Goal: Communication & Community: Share content

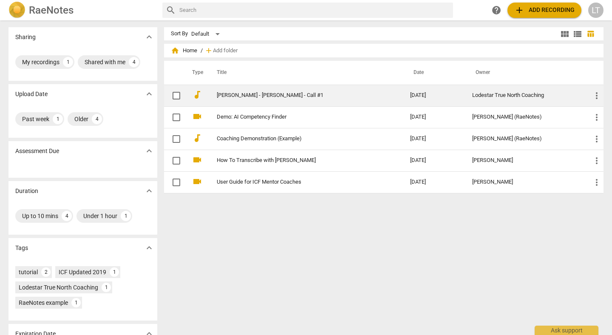
click at [594, 94] on span "more_vert" at bounding box center [597, 96] width 10 height 10
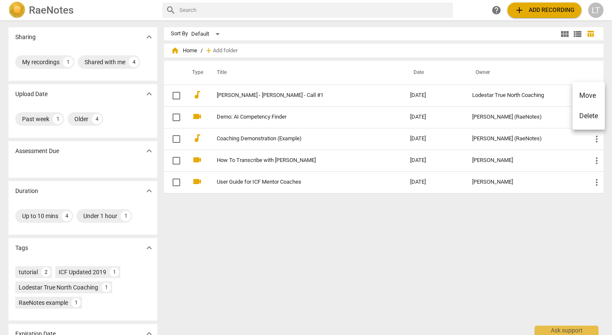
click at [588, 95] on li "Move" at bounding box center [589, 95] width 32 height 20
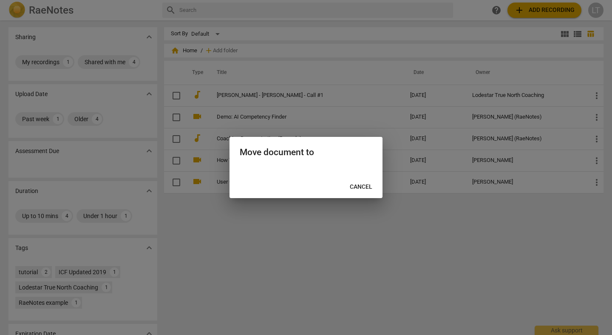
click at [365, 186] on span "Cancel" at bounding box center [361, 187] width 23 height 9
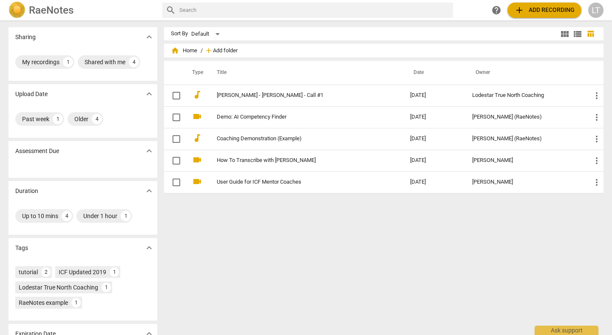
click at [222, 50] on span "Add folder" at bounding box center [225, 51] width 25 height 6
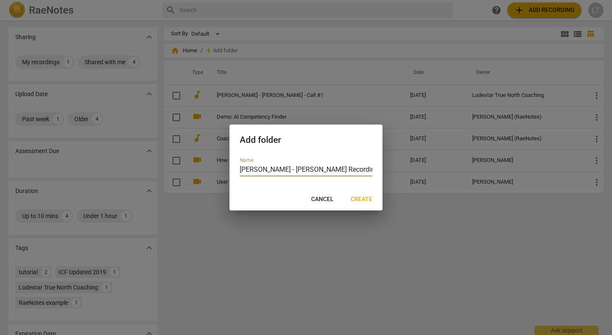
click at [240, 168] on input "[PERSON_NAME] - [PERSON_NAME] Recordings" at bounding box center [306, 170] width 133 height 12
click at [344, 170] on input "Cohort 2 - [PERSON_NAME] - [PERSON_NAME] Recordings" at bounding box center [306, 170] width 133 height 12
type input "Cohort 2 - [PERSON_NAME] - [PERSON_NAME] Recordings"
click at [364, 198] on span "Create" at bounding box center [362, 199] width 22 height 9
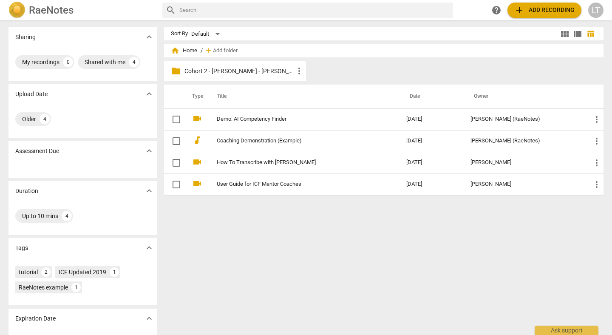
click at [233, 69] on p "Cohort 2 - [PERSON_NAME] - [PERSON_NAME] Recordings" at bounding box center [240, 71] width 110 height 9
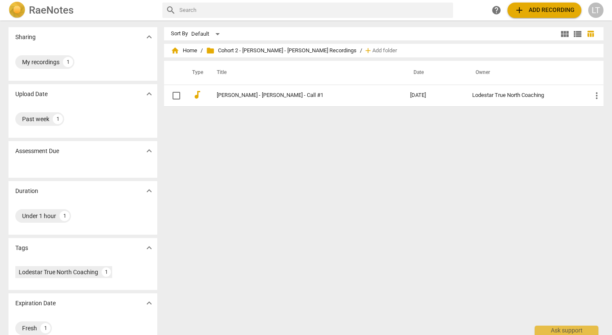
click at [309, 50] on span "folder Cohort 2 - [PERSON_NAME] - [PERSON_NAME] Recordings" at bounding box center [281, 50] width 151 height 9
click at [190, 48] on span "home Home" at bounding box center [184, 50] width 26 height 9
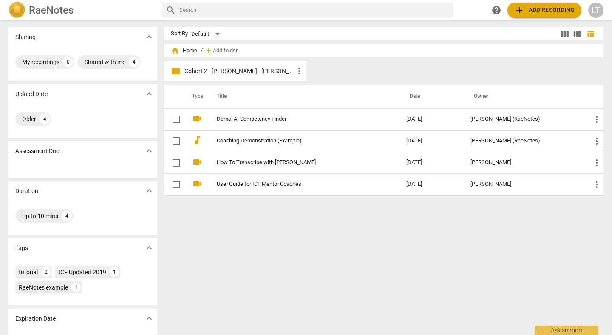
click at [298, 71] on span "more_vert" at bounding box center [299, 71] width 10 height 10
click at [264, 224] on div at bounding box center [306, 167] width 612 height 335
click at [258, 71] on p "Cohort 2 - [PERSON_NAME] - [PERSON_NAME] Recordings" at bounding box center [240, 71] width 110 height 9
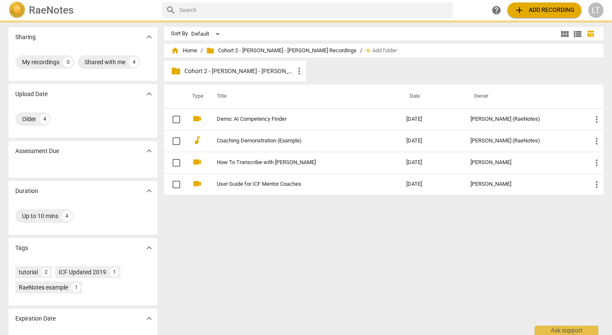
click at [258, 71] on p "Cohort 2 - [PERSON_NAME] - [PERSON_NAME] Recordings" at bounding box center [240, 71] width 110 height 9
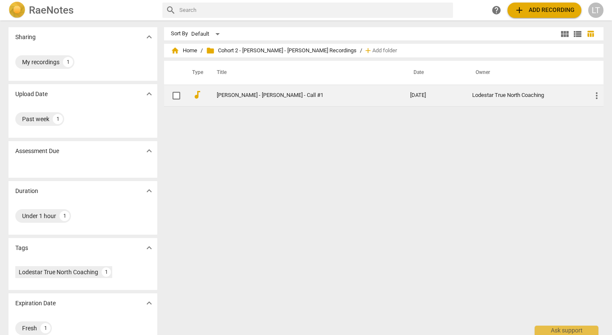
click at [251, 94] on link "[PERSON_NAME] - [PERSON_NAME] - Call #1" at bounding box center [298, 95] width 163 height 6
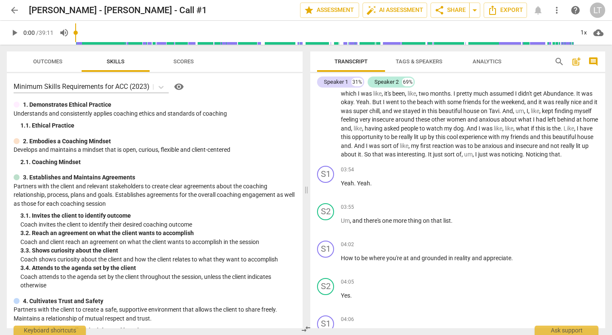
scroll to position [266, 0]
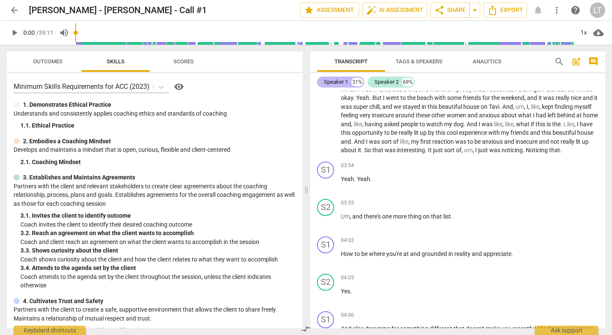
click at [341, 81] on div "Speaker 1" at bounding box center [336, 82] width 24 height 9
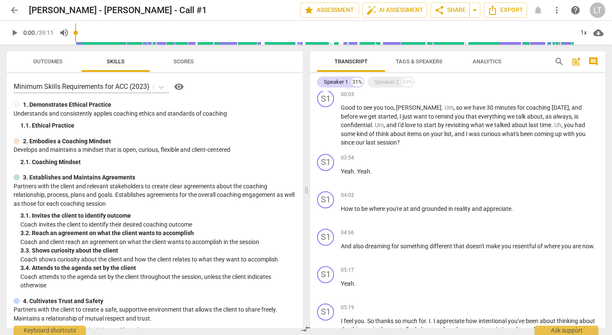
scroll to position [0, 0]
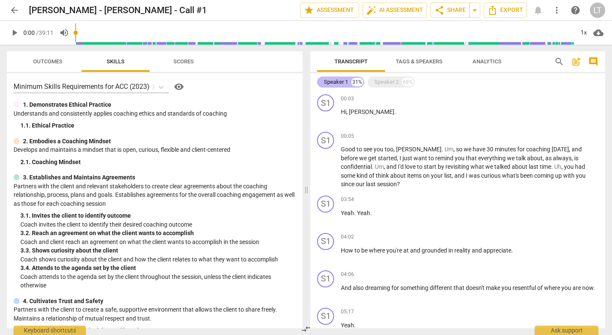
click at [335, 80] on div "Speaker 1" at bounding box center [336, 82] width 24 height 9
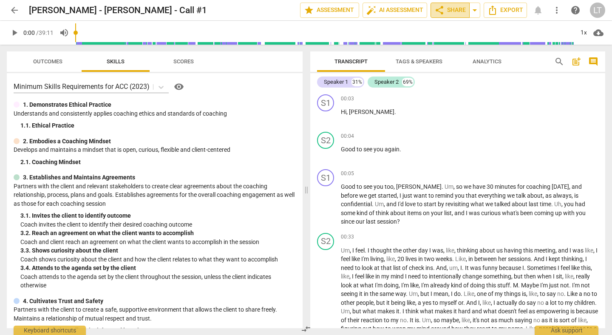
click at [454, 9] on span "share Share" at bounding box center [449, 10] width 31 height 10
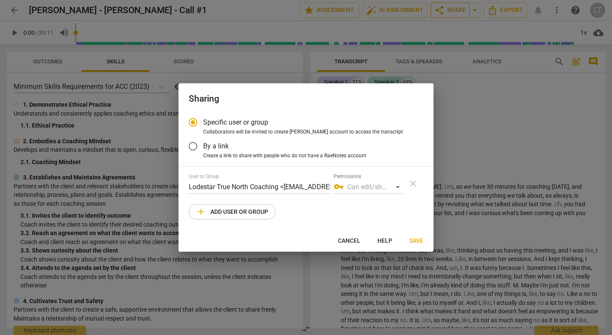
radio input "false"
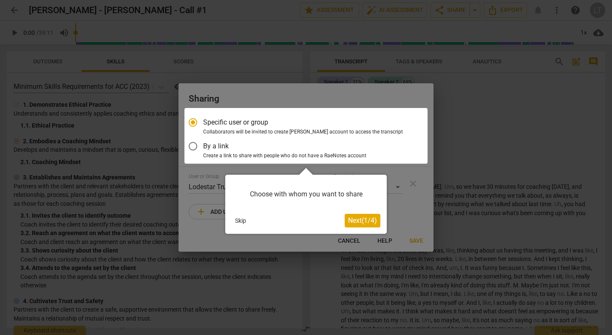
click at [193, 147] on div at bounding box center [306, 136] width 243 height 56
click at [194, 146] on div at bounding box center [306, 136] width 243 height 56
click at [367, 219] on span "Next ( 1 / 4 )" at bounding box center [362, 220] width 29 height 8
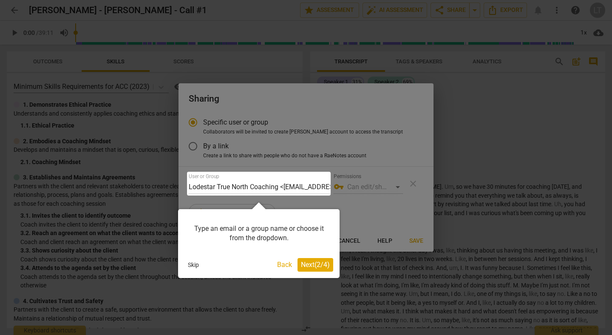
click at [312, 265] on span "Next ( 2 / 4 )" at bounding box center [315, 265] width 29 height 8
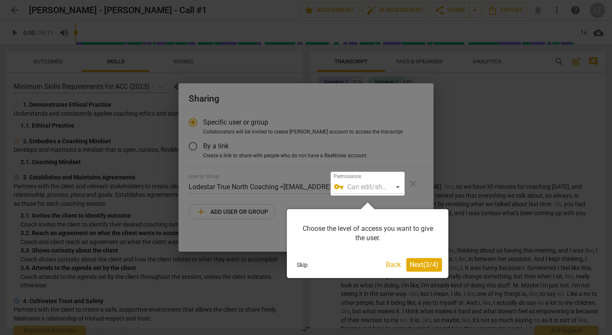
click at [428, 264] on span "Next ( 3 / 4 )" at bounding box center [424, 265] width 29 height 8
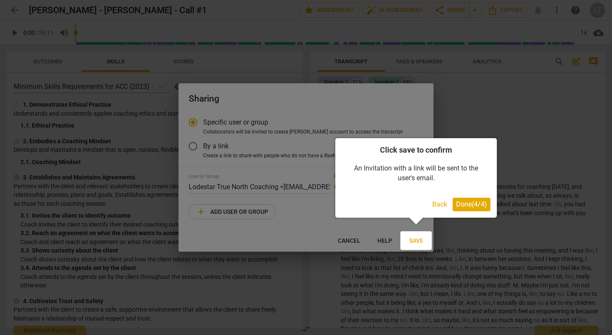
click at [467, 205] on span "Done ( 4 / 4 )" at bounding box center [471, 204] width 31 height 8
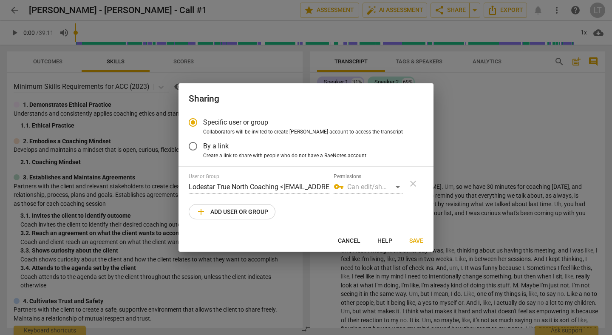
click at [193, 147] on input "By a link" at bounding box center [193, 146] width 20 height 20
radio input "false"
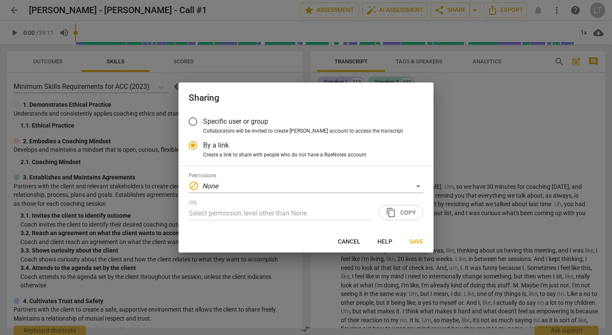
click at [195, 122] on input "Specific user or group" at bounding box center [193, 121] width 20 height 20
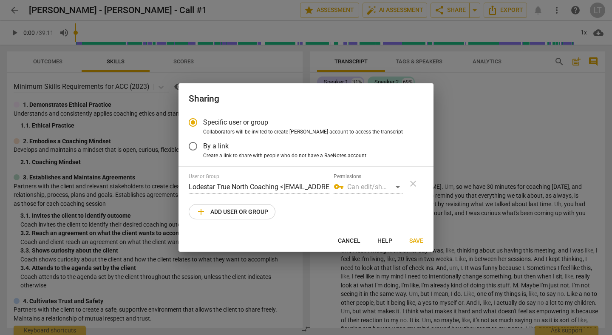
click at [397, 187] on div "vpn_key Can edit/share" at bounding box center [368, 187] width 69 height 14
click at [354, 188] on div "vpn_key Can edit/share" at bounding box center [368, 187] width 69 height 14
click at [400, 186] on div "vpn_key Can edit/share" at bounding box center [368, 187] width 69 height 14
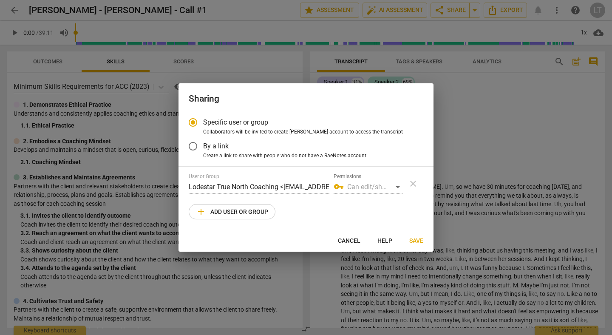
click at [247, 227] on div "Specific user or group Collaborators will be invited to create RaeNotes account…" at bounding box center [306, 170] width 255 height 117
click at [353, 243] on span "Cancel" at bounding box center [349, 241] width 23 height 9
radio input "false"
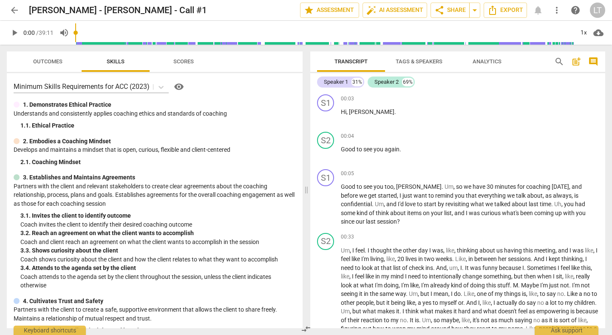
click at [596, 12] on div "LT" at bounding box center [597, 10] width 15 height 15
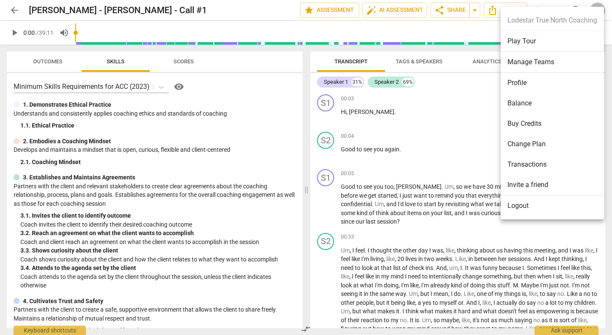
click at [524, 58] on li "Manage Teams" at bounding box center [552, 62] width 103 height 21
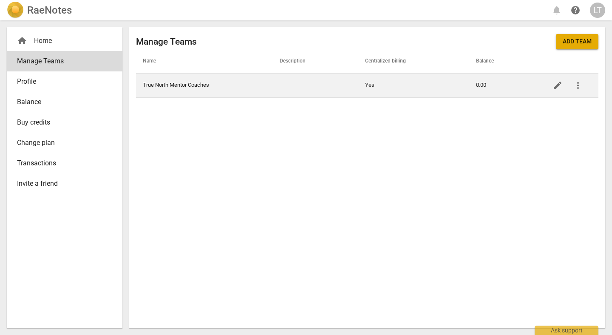
click at [188, 88] on td "True North Mentor Coaches" at bounding box center [204, 85] width 137 height 24
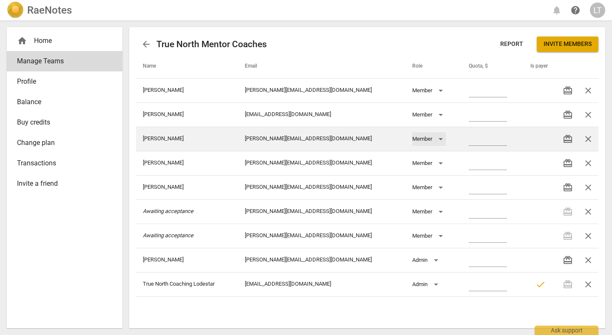
click at [426, 139] on div "Member" at bounding box center [429, 139] width 34 height 14
click at [426, 139] on li "Member" at bounding box center [416, 139] width 38 height 20
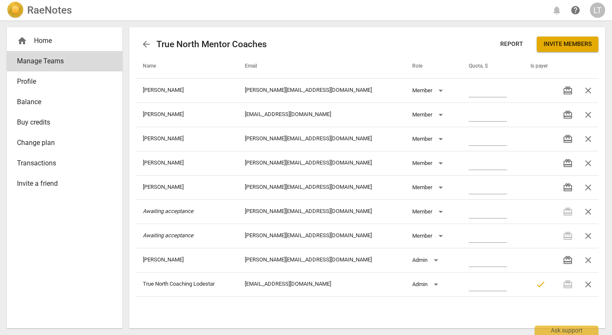
click at [391, 306] on div "arrow_back True North Mentor Coaches Report Invite members Name Email Role Quot…" at bounding box center [367, 177] width 476 height 301
click at [44, 41] on div "home Home" at bounding box center [61, 41] width 88 height 10
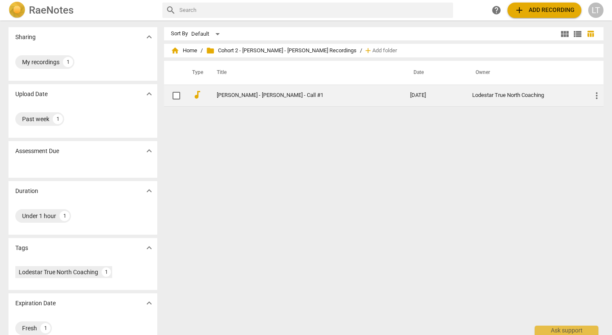
click at [295, 93] on link "[PERSON_NAME] - [PERSON_NAME] - Call #1" at bounding box center [298, 95] width 163 height 6
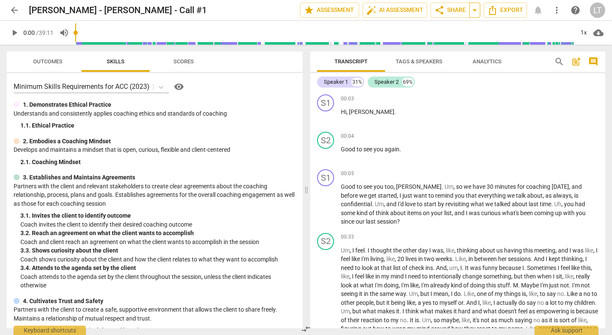
click at [474, 12] on span "arrow_drop_down" at bounding box center [475, 10] width 10 height 10
click at [449, 9] on span "share Share" at bounding box center [449, 10] width 31 height 10
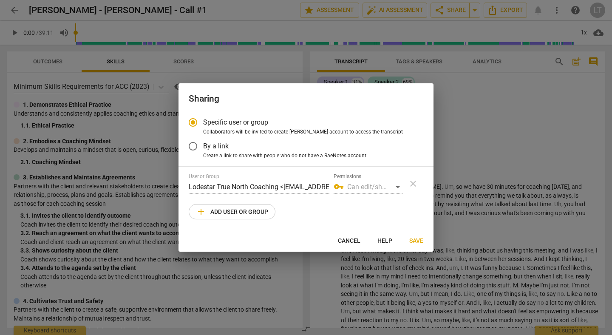
click at [15, 9] on div at bounding box center [306, 167] width 612 height 335
radio input "false"
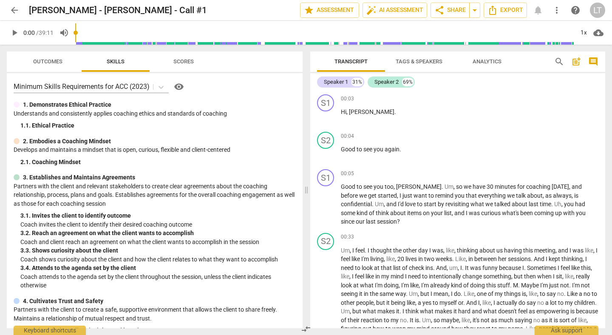
click at [16, 9] on span "arrow_back" at bounding box center [14, 10] width 10 height 10
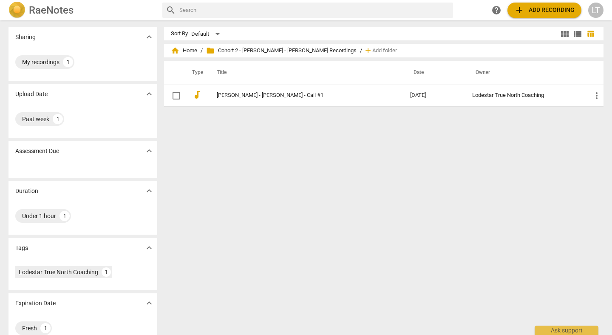
click at [188, 54] on span "home Home" at bounding box center [184, 50] width 26 height 9
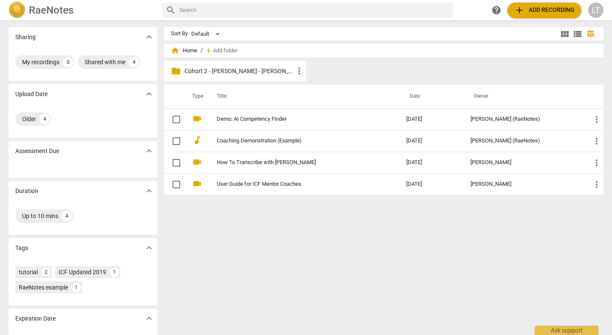
scroll to position [4, 0]
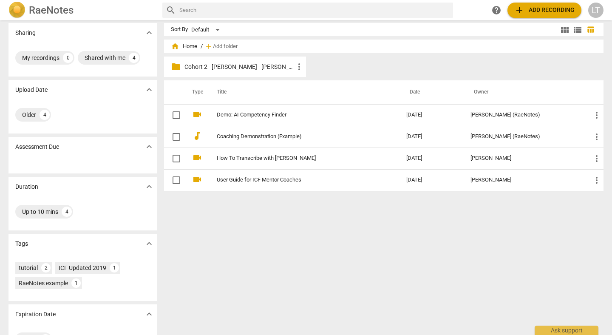
click at [497, 12] on span "help" at bounding box center [496, 10] width 10 height 10
click at [250, 67] on p "Cohort 2 - [PERSON_NAME] - [PERSON_NAME] Recordings" at bounding box center [240, 66] width 110 height 9
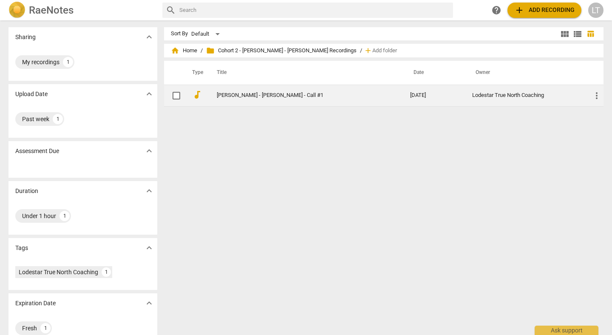
click at [263, 96] on link "[PERSON_NAME] - [PERSON_NAME] - Call #1" at bounding box center [298, 95] width 163 height 6
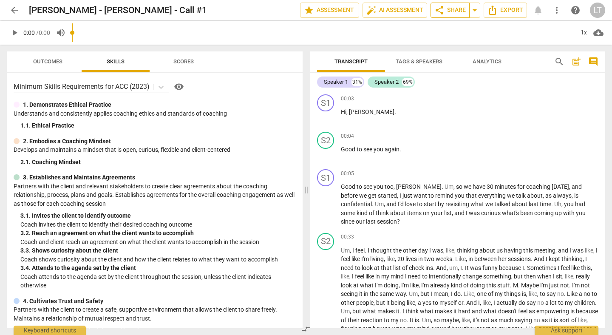
click at [454, 10] on span "share Share" at bounding box center [449, 10] width 31 height 10
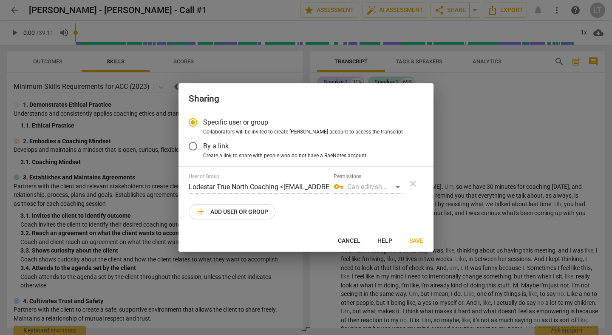
click at [248, 215] on span "add Add user or group" at bounding box center [232, 212] width 72 height 10
radio input "false"
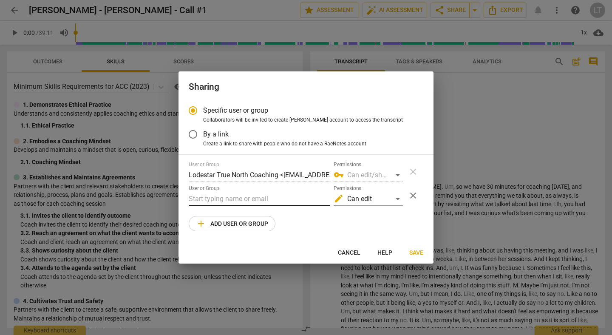
click at [246, 202] on input "text" at bounding box center [260, 199] width 142 height 14
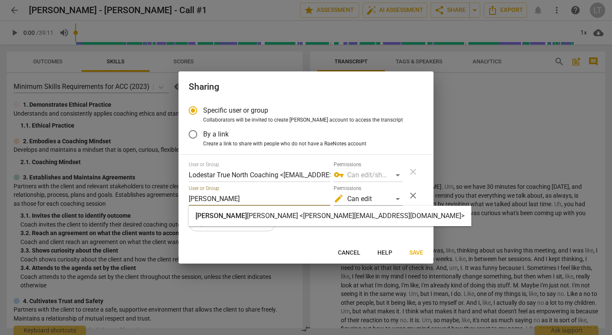
type input "[PERSON_NAME]"
click at [250, 216] on strong "[PERSON_NAME] <[PERSON_NAME][EMAIL_ADDRESS][DOMAIN_NAME]>" at bounding box center [356, 216] width 218 height 8
radio input "false"
type input "[PERSON_NAME] <[PERSON_NAME][EMAIL_ADDRESS][DOMAIN_NAME]>"
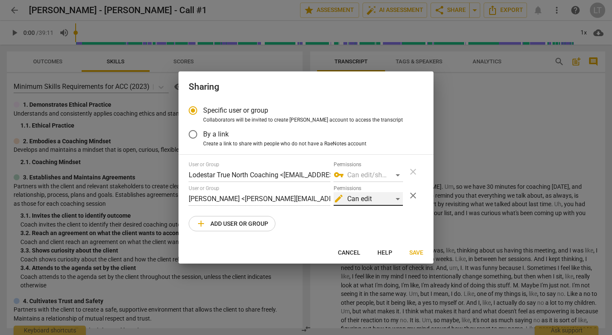
click at [398, 197] on div "edit Can edit" at bounding box center [368, 199] width 69 height 14
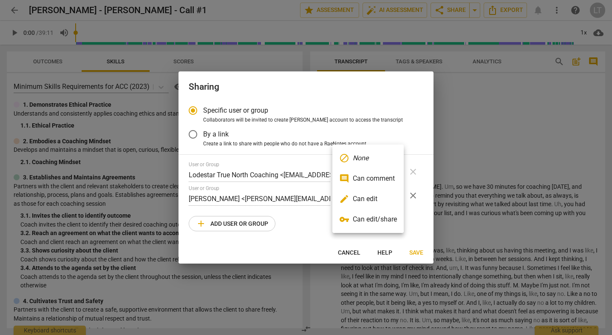
click at [372, 202] on li "edit Can edit" at bounding box center [367, 199] width 71 height 20
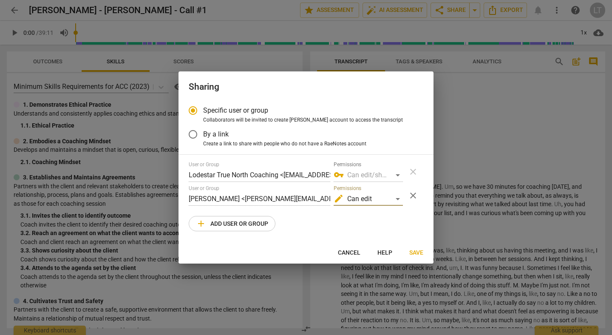
click at [415, 250] on span "Save" at bounding box center [416, 253] width 14 height 9
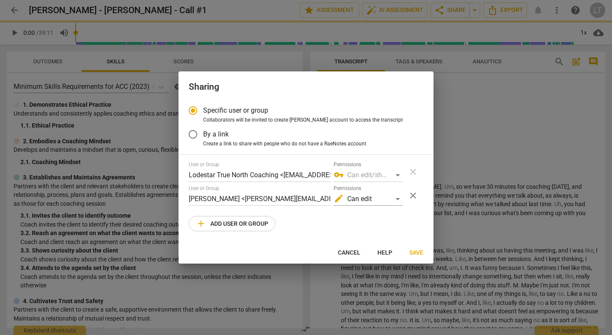
radio input "false"
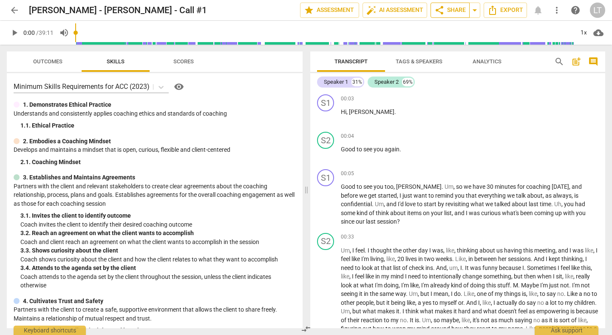
click at [451, 11] on span "share Share" at bounding box center [449, 10] width 31 height 10
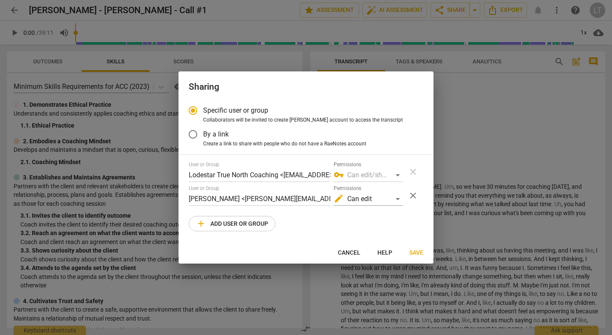
click at [240, 223] on span "add Add user or group" at bounding box center [232, 224] width 72 height 10
radio input "false"
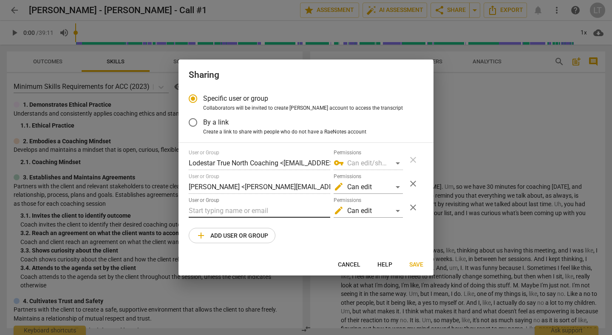
click at [234, 212] on input "text" at bounding box center [260, 211] width 142 height 14
type input "j"
paste input "[PERSON_NAME][EMAIL_ADDRESS][DOMAIN_NAME]"
type input "[PERSON_NAME][EMAIL_ADDRESS][DOMAIN_NAME]"
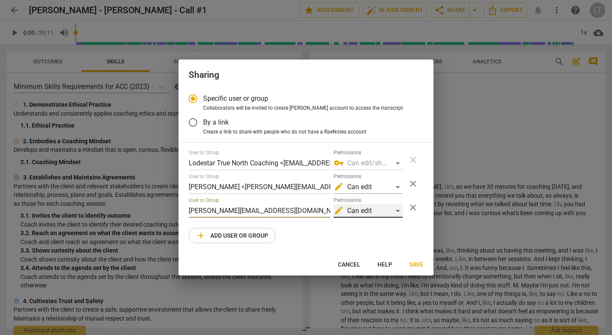
click at [397, 211] on div "edit Can edit" at bounding box center [368, 211] width 69 height 14
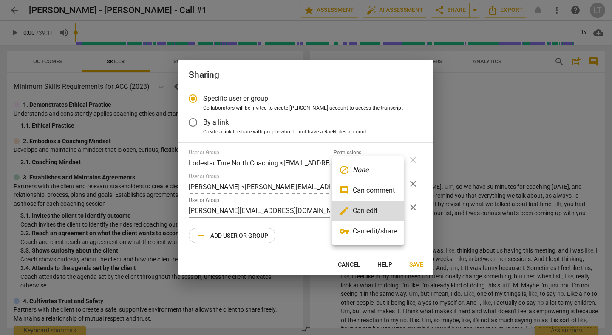
click at [364, 168] on em "None" at bounding box center [361, 170] width 16 height 10
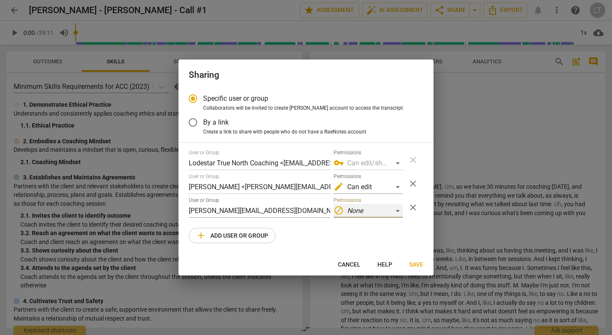
click at [398, 210] on div "block None" at bounding box center [368, 211] width 69 height 14
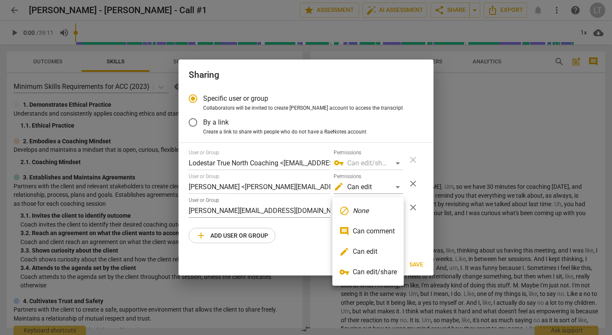
click at [392, 211] on li "block None" at bounding box center [367, 211] width 71 height 20
radio input "false"
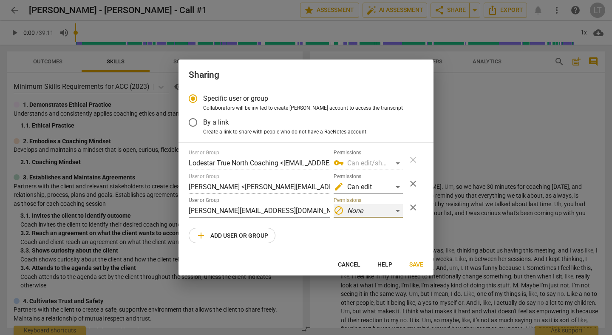
click at [398, 210] on div "block None" at bounding box center [368, 211] width 69 height 14
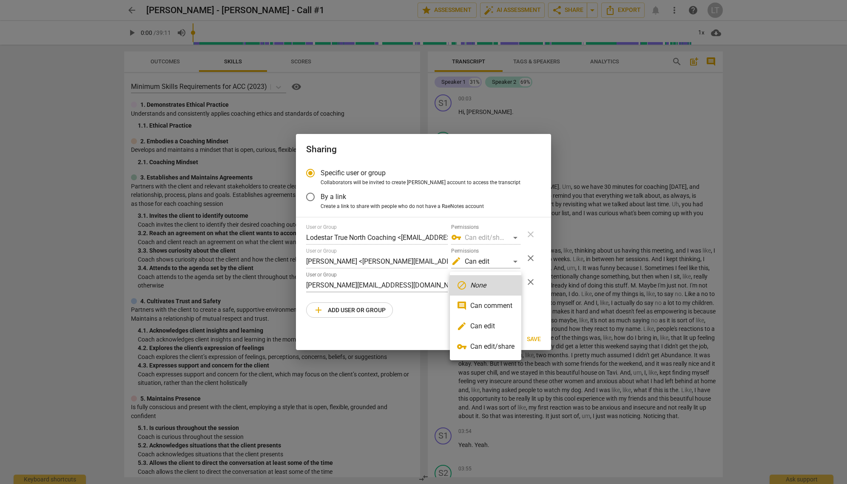
click at [427, 335] on div at bounding box center [423, 242] width 847 height 484
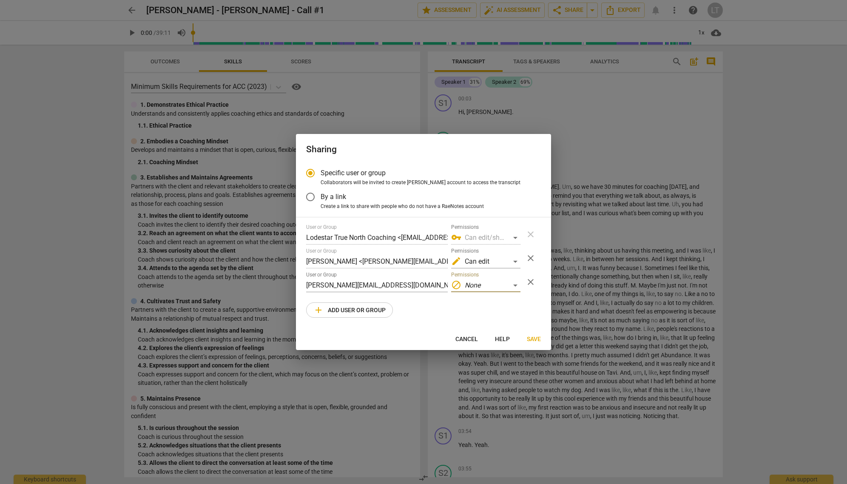
click at [531, 282] on span "close" at bounding box center [530, 282] width 10 height 10
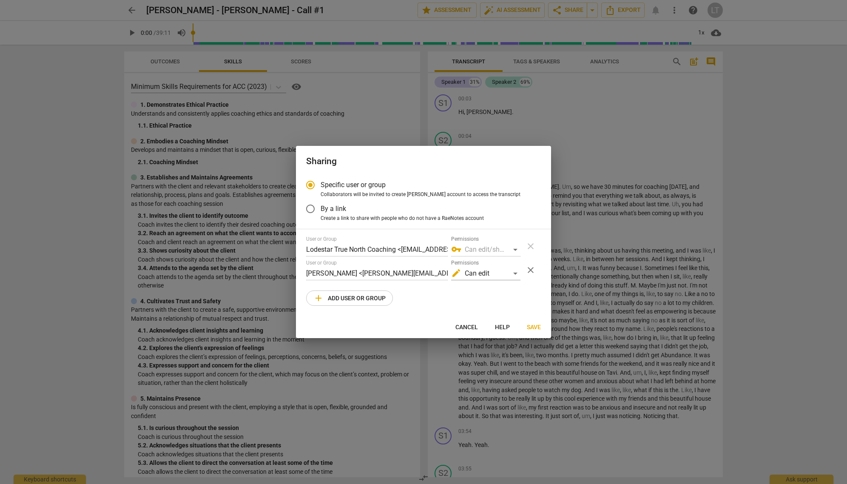
click at [535, 325] on span "Save" at bounding box center [534, 327] width 14 height 9
radio input "false"
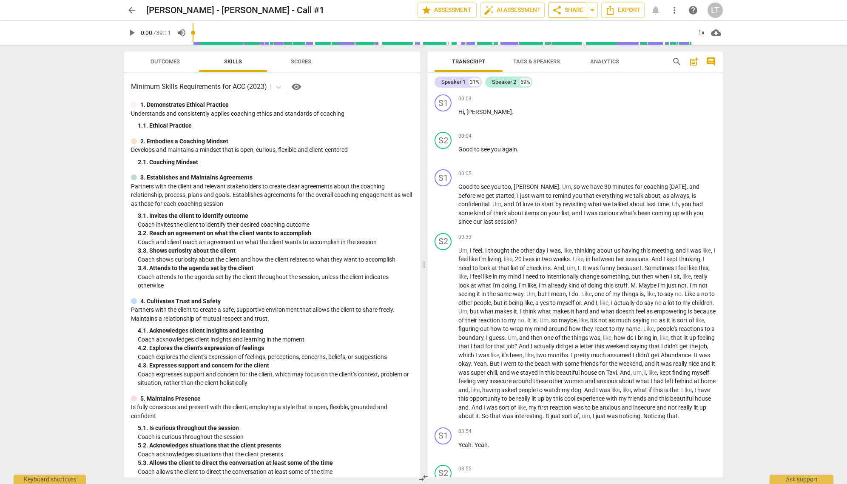
click at [566, 11] on span "share Share" at bounding box center [567, 10] width 31 height 10
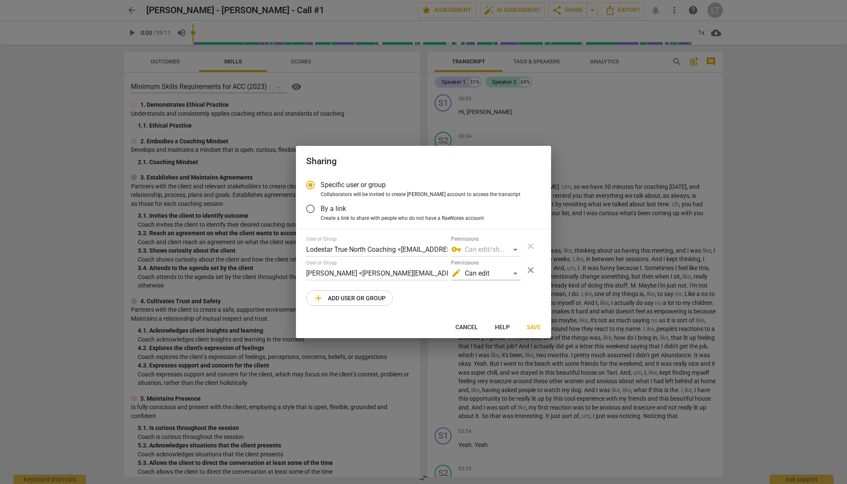
radio input "false"
click at [312, 209] on input "By a link" at bounding box center [310, 209] width 20 height 20
radio input "false"
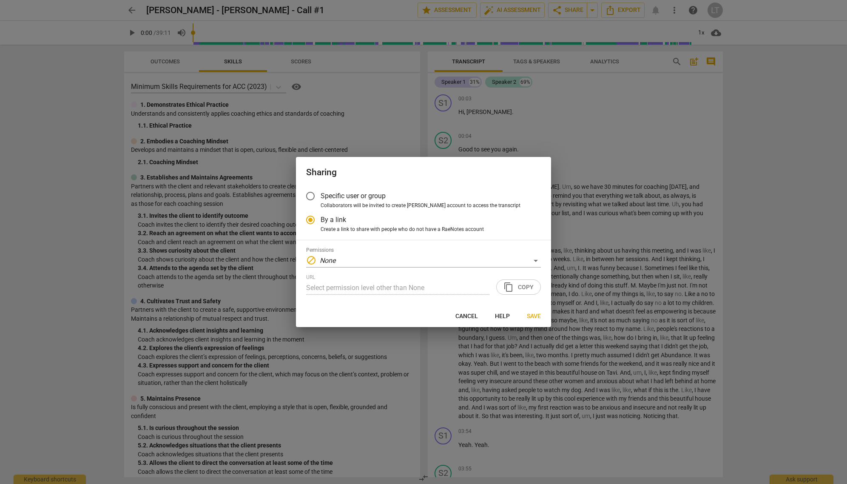
click at [520, 290] on div "URL Select permission level other than None content_copy Copy" at bounding box center [423, 284] width 235 height 20
click at [535, 260] on div "block None" at bounding box center [423, 261] width 235 height 14
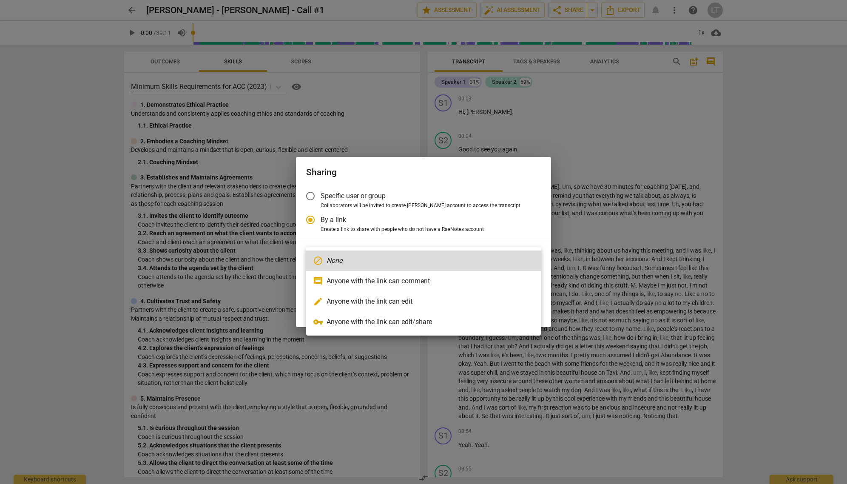
click at [511, 199] on div at bounding box center [423, 242] width 847 height 484
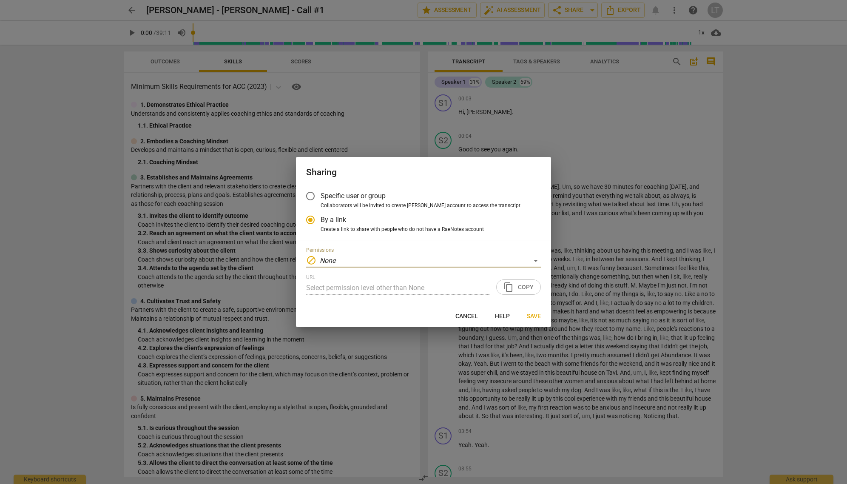
click at [310, 198] on input "Specific user or group" at bounding box center [310, 196] width 20 height 20
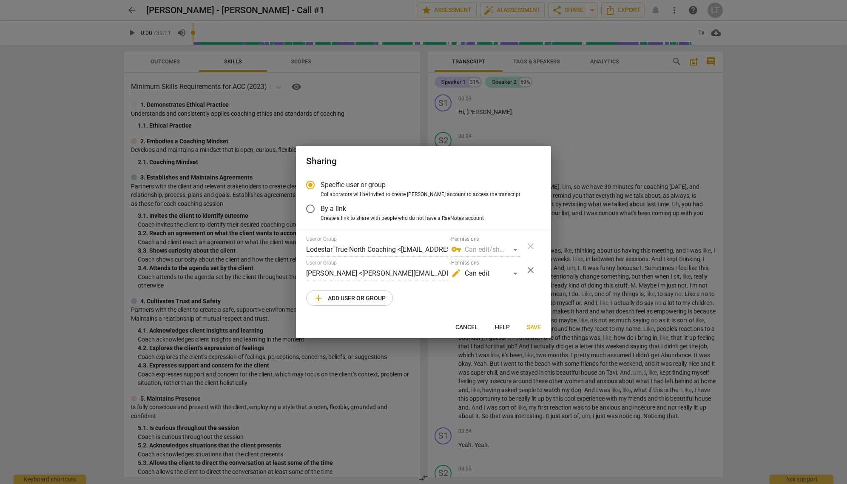
click at [338, 295] on span "add Add user or group" at bounding box center [349, 298] width 72 height 10
radio input "false"
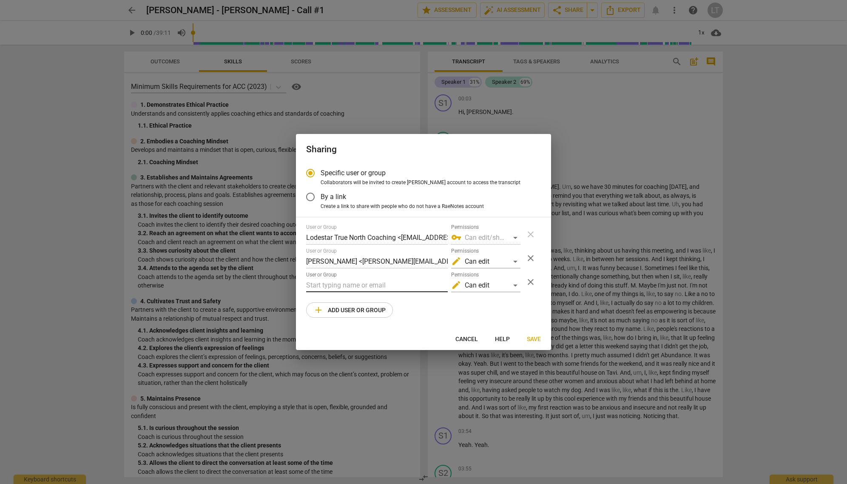
click at [323, 286] on input "text" at bounding box center [377, 285] width 142 height 14
type input "j"
click at [341, 286] on input "text" at bounding box center [377, 285] width 142 height 14
paste input "[PERSON_NAME][EMAIL_ADDRESS][DOMAIN_NAME]"
type input "[PERSON_NAME][EMAIL_ADDRESS][DOMAIN_NAME]"
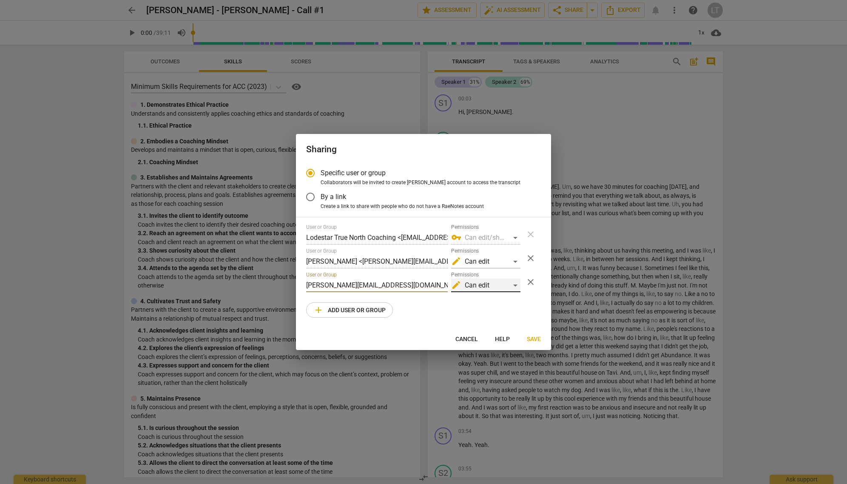
click at [515, 287] on div "edit Can edit" at bounding box center [485, 285] width 69 height 14
click at [475, 246] on em "None" at bounding box center [478, 244] width 16 height 10
click at [533, 335] on span "Save" at bounding box center [534, 339] width 14 height 9
radio input "false"
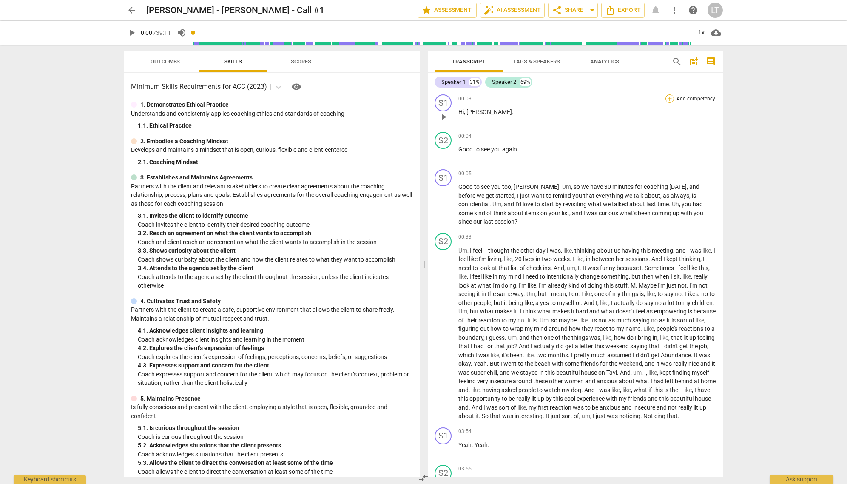
click at [612, 99] on div "+" at bounding box center [669, 98] width 9 height 9
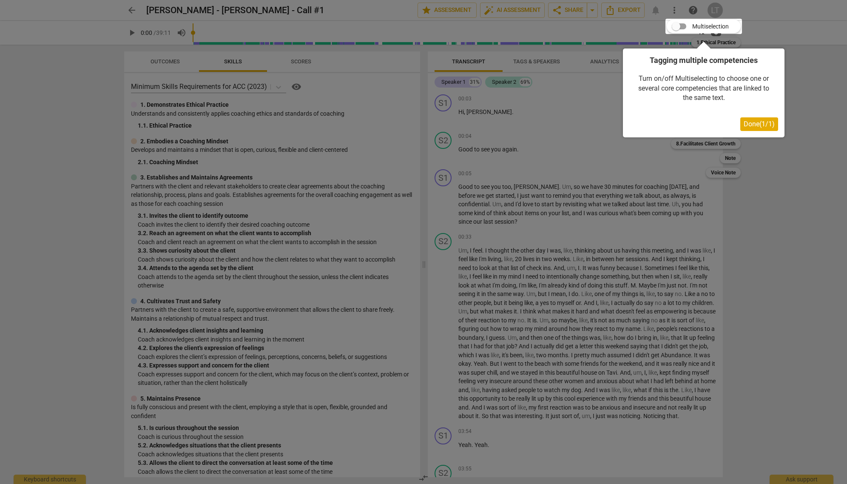
click at [612, 124] on span "Done ( 1 / 1 )" at bounding box center [759, 124] width 31 height 8
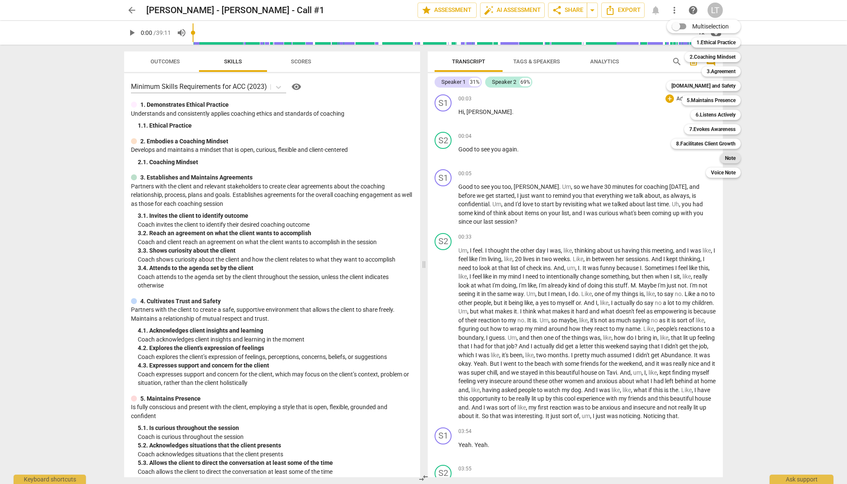
click at [612, 156] on b "Note" at bounding box center [730, 158] width 11 height 10
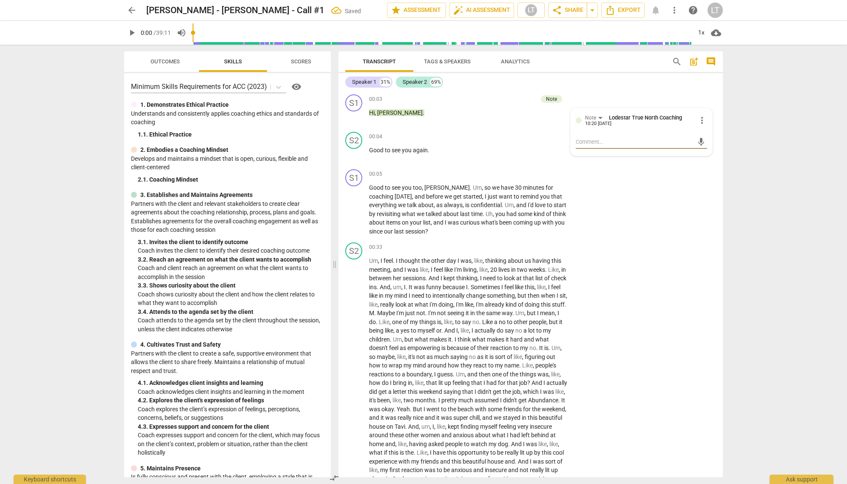
type textarea "J"
type textarea "Ji"
type textarea "Jil"
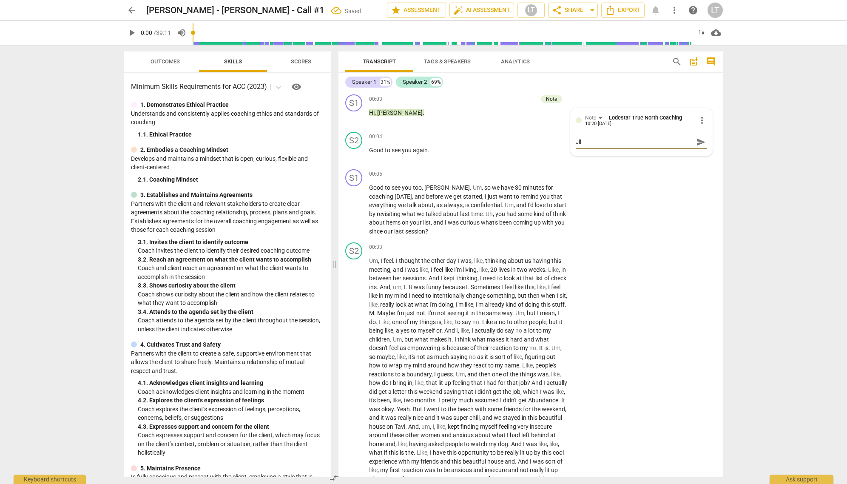
type textarea "Jil"
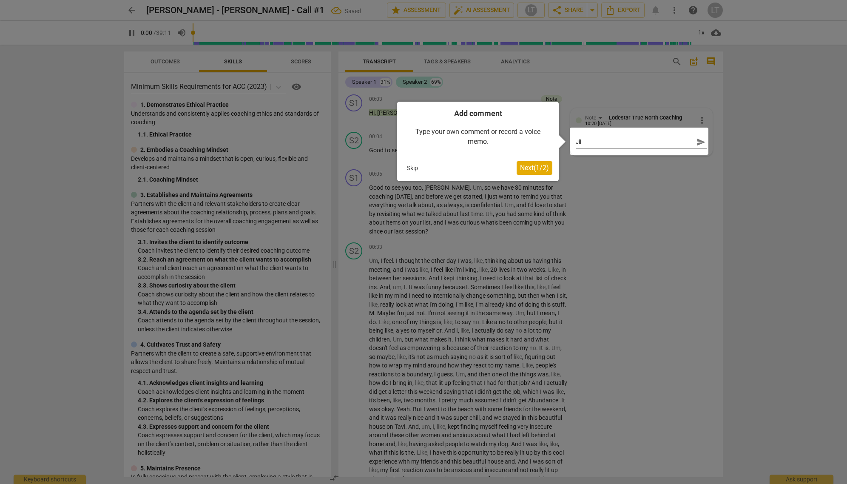
click button "Next ( 1 / 2 )" at bounding box center [535, 168] width 36 height 14
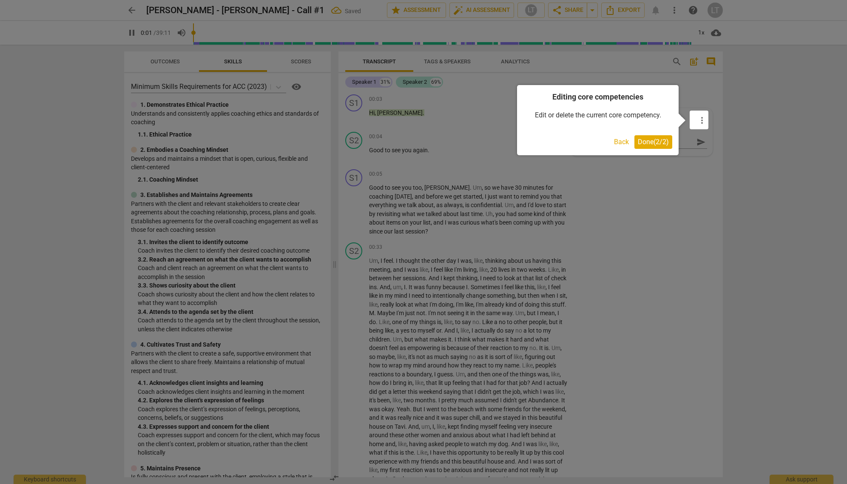
click at [612, 145] on span "Done ( 2 / 2 )" at bounding box center [653, 142] width 31 height 8
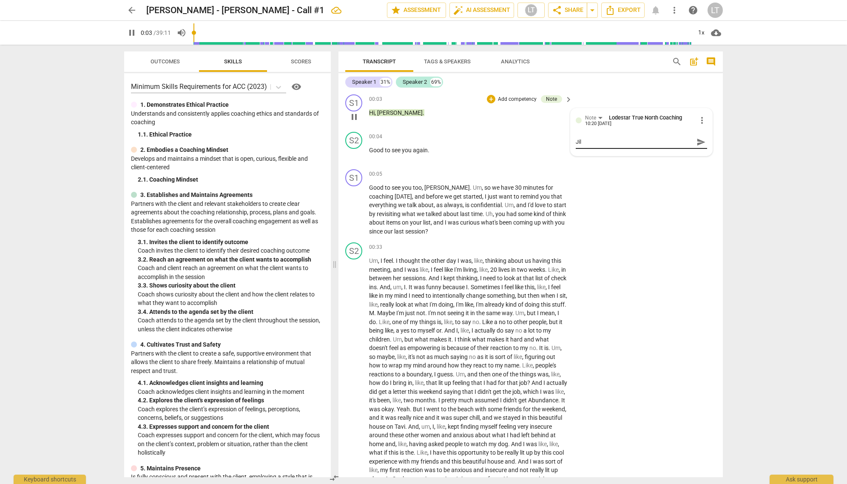
click at [612, 141] on textarea "Jil" at bounding box center [635, 142] width 118 height 8
type input "4"
type textarea "[PERSON_NAME]"
type input "4"
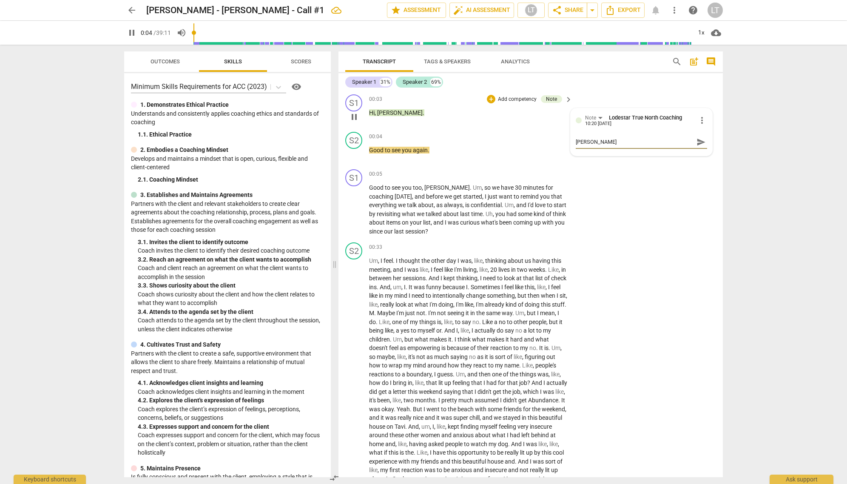
type textarea "[PERSON_NAME]"
type input "4"
type textarea "[PERSON_NAME] -"
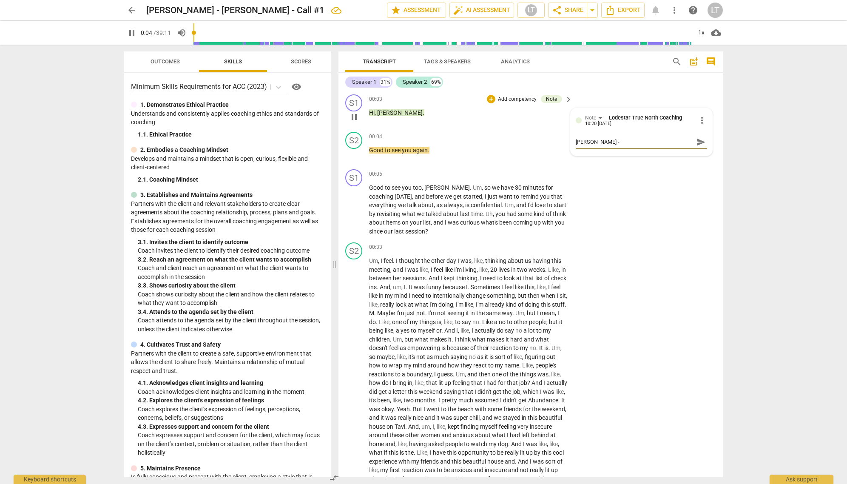
type textarea "[PERSON_NAME] -"
type input "5"
type textarea "[PERSON_NAME]"
type textarea "[PERSON_NAME] - TH"
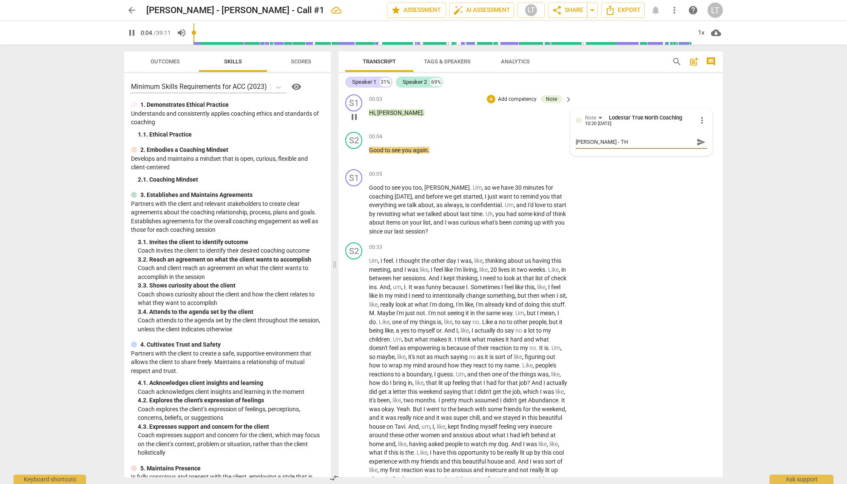
type textarea "[PERSON_NAME]"
type input "5"
type textarea "[PERSON_NAME]"
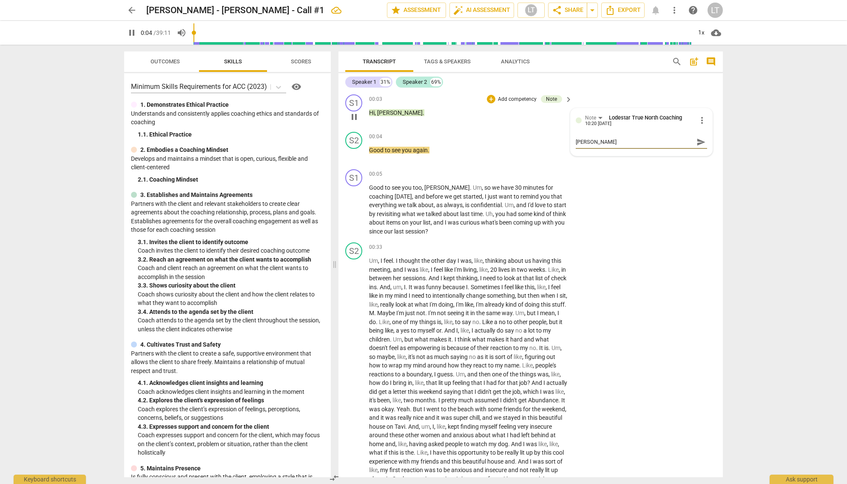
type textarea "[PERSON_NAME] - THis i"
type textarea "[PERSON_NAME] is"
type input "5"
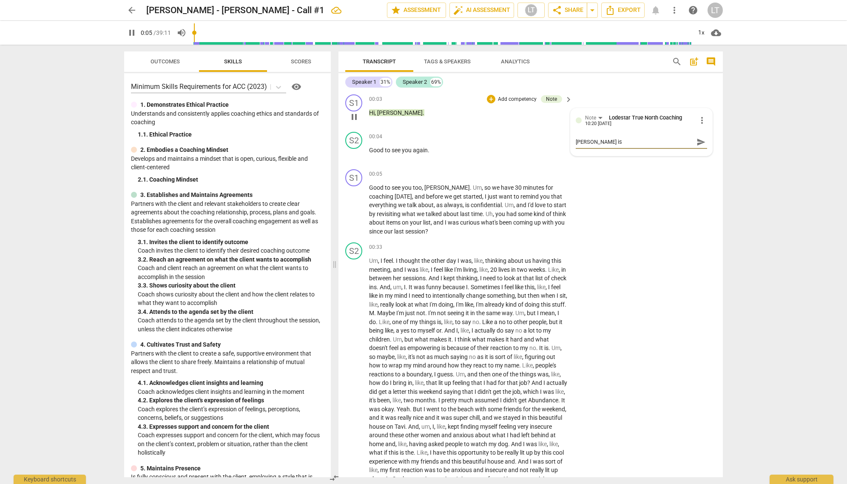
type textarea "[PERSON_NAME] is a"
type input "7"
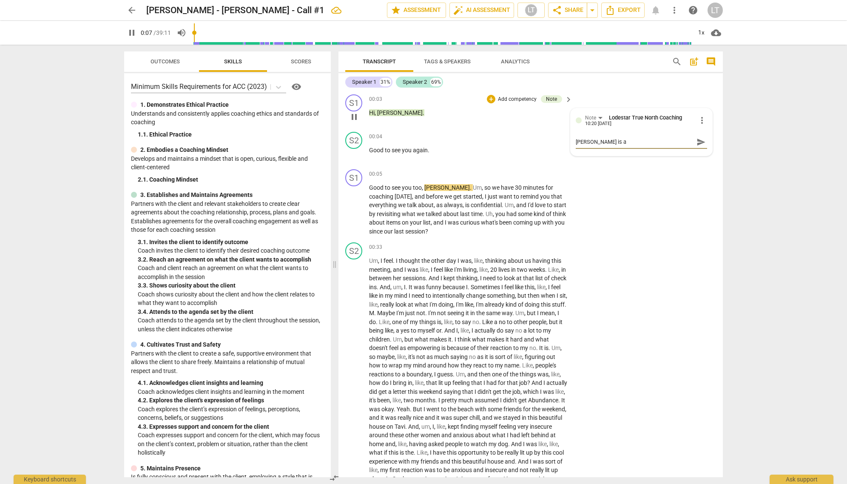
type textarea "[PERSON_NAME] is a"
type input "8"
type textarea "[PERSON_NAME] - This is a"
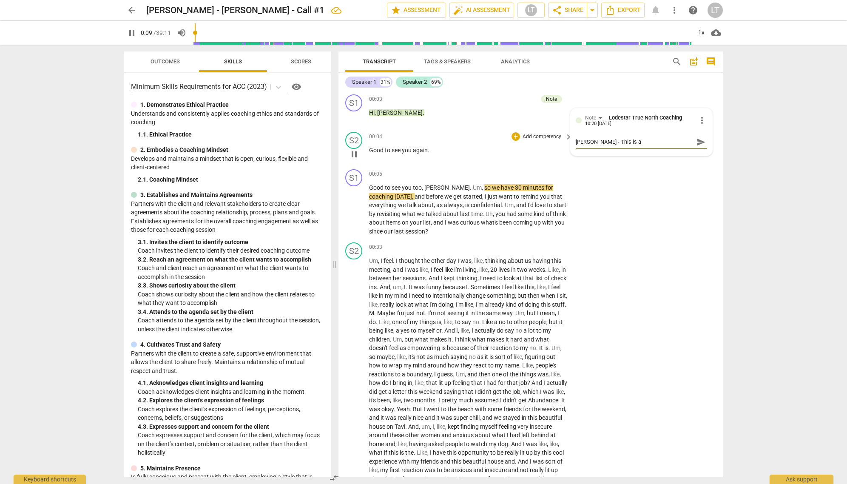
click at [356, 153] on span "pause" at bounding box center [354, 154] width 10 height 10
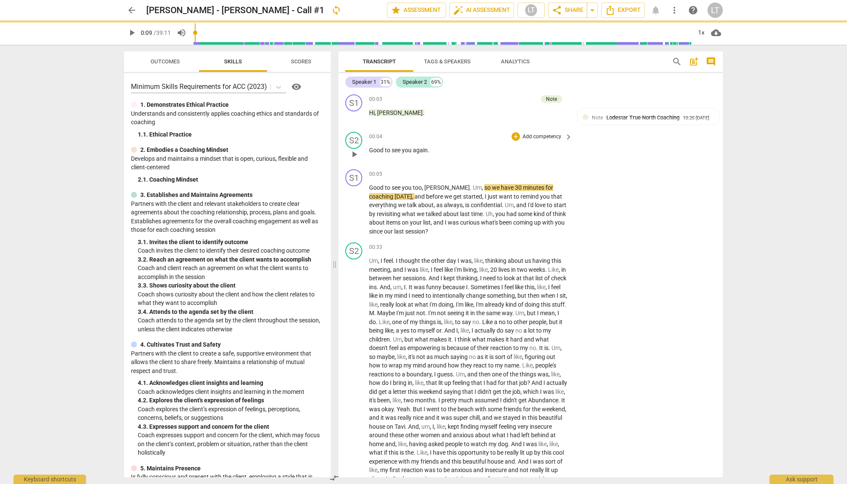
type input "9"
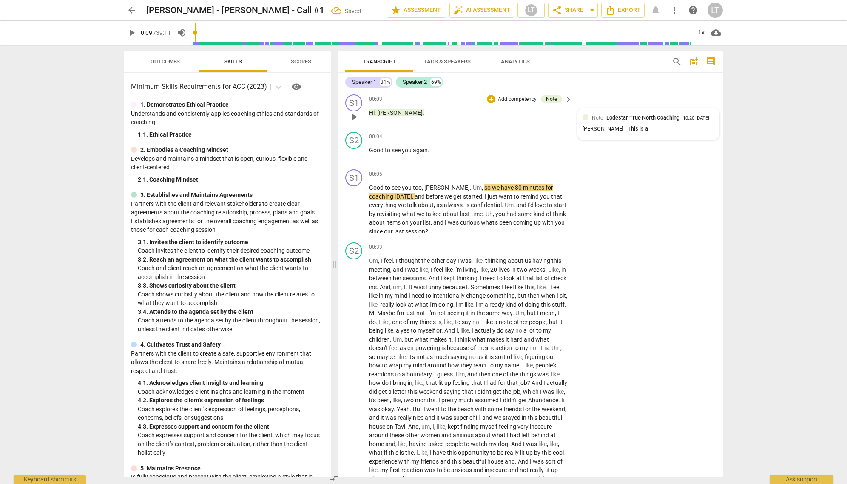
click at [612, 133] on div "[PERSON_NAME] - This is a" at bounding box center [647, 129] width 131 height 8
click at [612, 116] on span "more_vert" at bounding box center [702, 120] width 10 height 10
click at [612, 119] on li "Edit" at bounding box center [708, 120] width 29 height 16
click at [612, 141] on textarea "[PERSON_NAME] - This is a" at bounding box center [641, 139] width 131 height 8
type textarea "[PERSON_NAME] - This is a t"
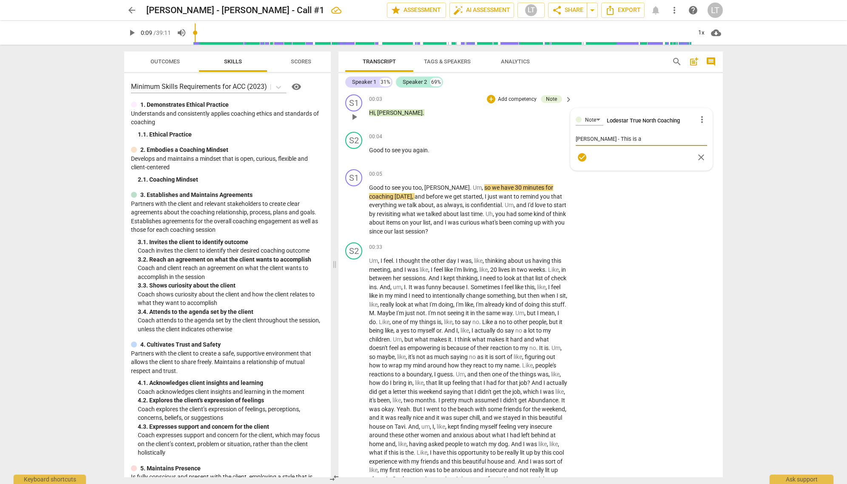
type textarea "[PERSON_NAME] - This is a t"
type textarea "[PERSON_NAME] - This is a te"
type textarea "[PERSON_NAME] - This is a tes"
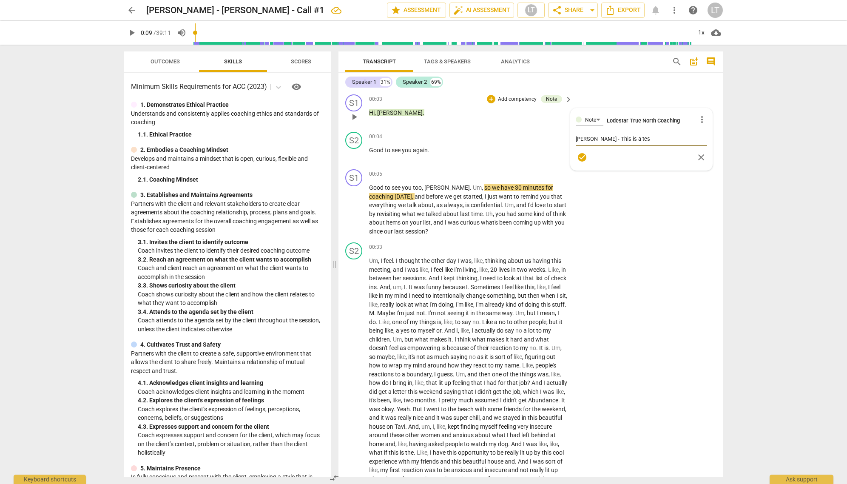
type textarea "[PERSON_NAME] - This is a test"
type textarea "[PERSON_NAME] - This is a test ."
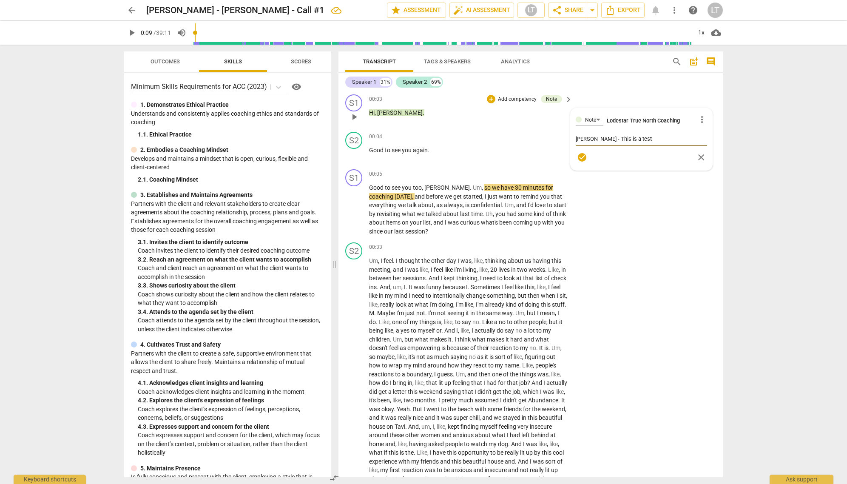
type textarea "[PERSON_NAME] - This is a test ."
type textarea "[PERSON_NAME] - This is a test .P"
type textarea "[PERSON_NAME] - This is a test .Pl"
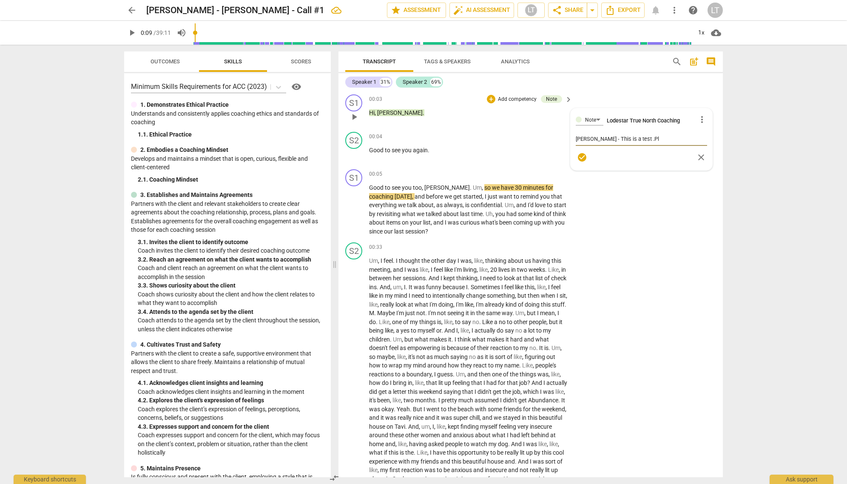
type textarea "[PERSON_NAME] - This is a test .Ple"
type textarea "[PERSON_NAME] - This is a test .Plea"
type textarea "[PERSON_NAME] - This is a test .Pleas"
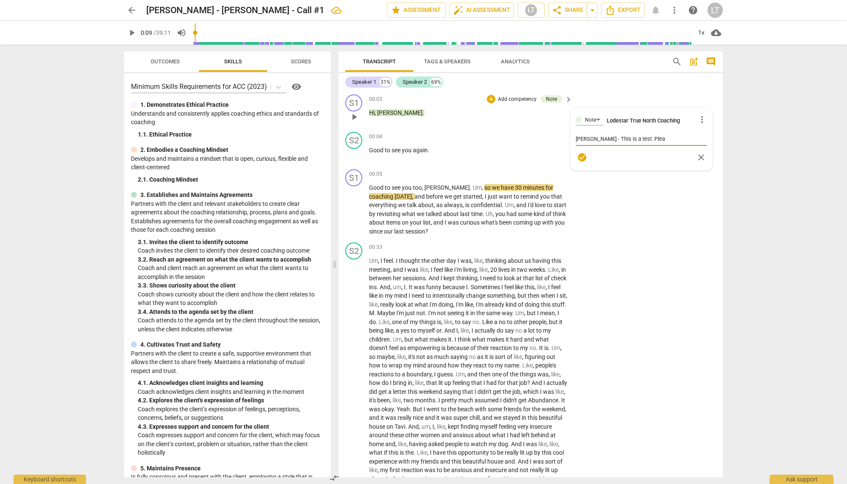
type textarea "[PERSON_NAME] - This is a test .Pleas"
type textarea "[PERSON_NAME] - This is a test .Plea"
type textarea "[PERSON_NAME] - This is a test .Ple"
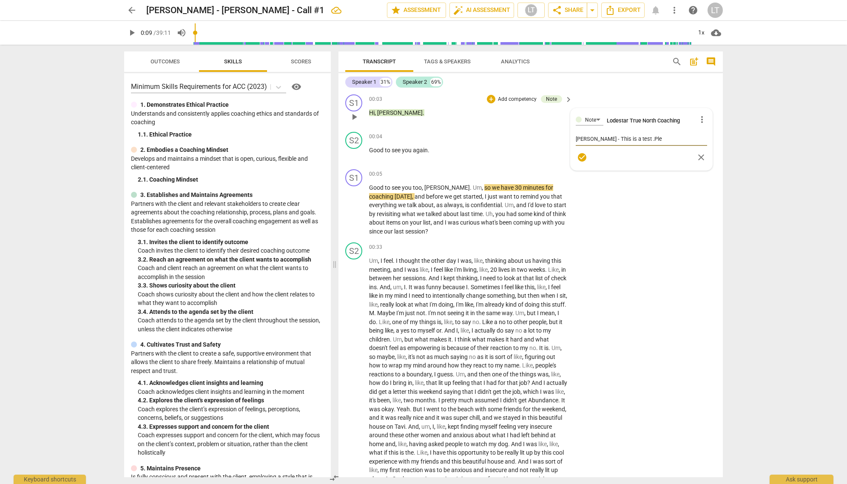
type textarea "[PERSON_NAME] - This is a test .Pl"
type textarea "[PERSON_NAME] - This is a test .P"
type textarea "[PERSON_NAME] - This is a test ."
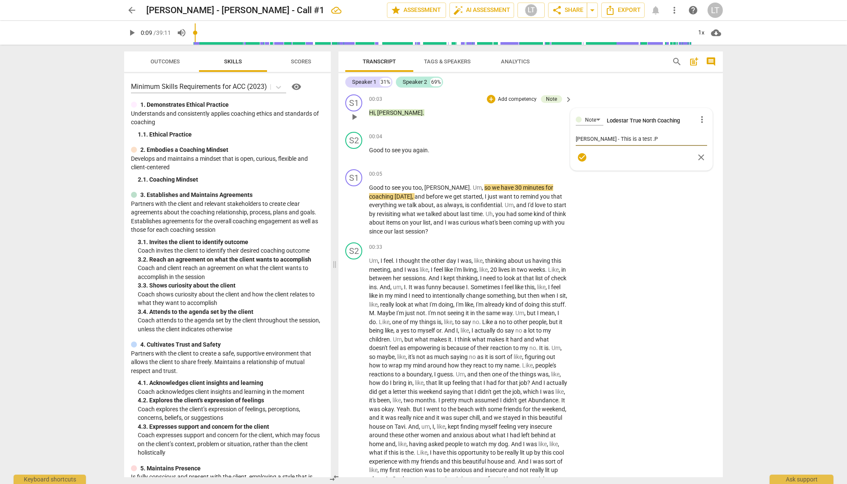
type textarea "[PERSON_NAME] - This is a test ."
type textarea "[PERSON_NAME] - This is a test"
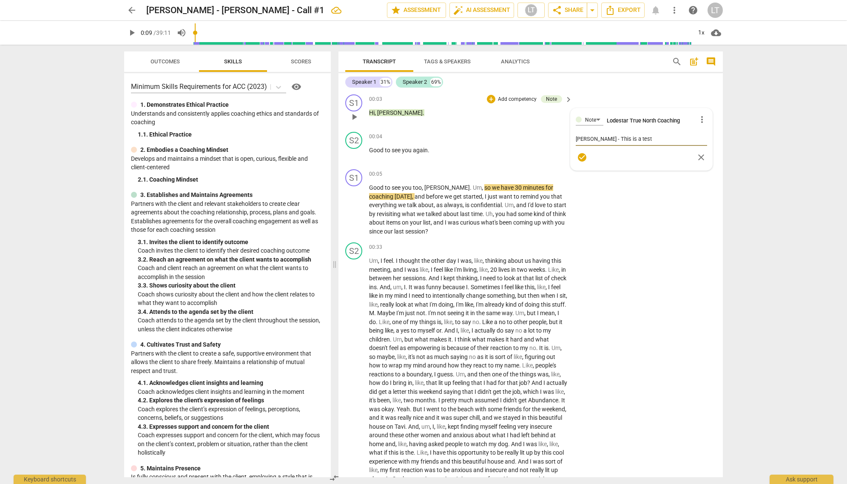
type textarea "[PERSON_NAME] - This is a test."
type textarea "[PERSON_NAME] - This is a test. P"
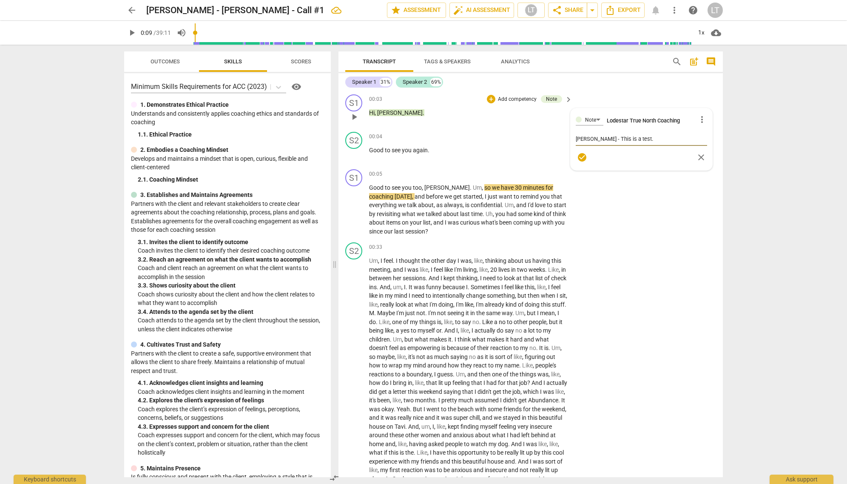
type textarea "[PERSON_NAME] - This is a test. P"
type textarea "[PERSON_NAME] - This is a test. Pl"
type textarea "[PERSON_NAME] - This is a test. Ple"
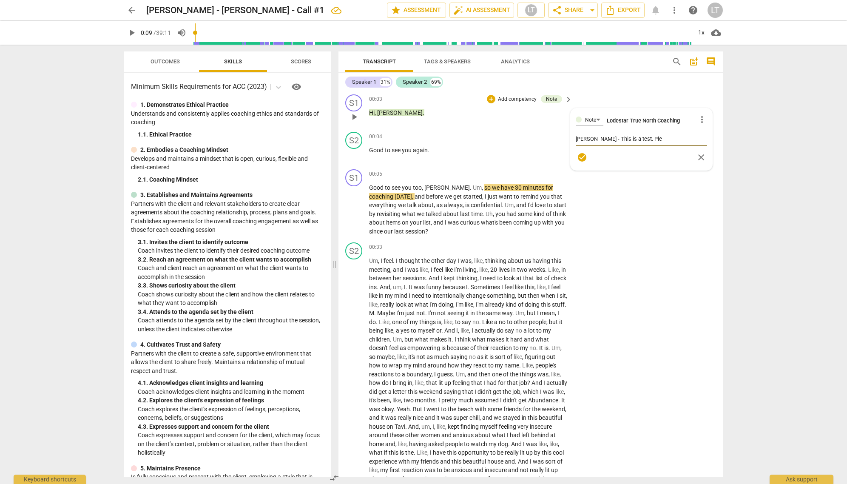
type textarea "[PERSON_NAME] - This is a test. [GEOGRAPHIC_DATA]"
type textarea "[PERSON_NAME] - This is a test. Pleas"
type textarea "[PERSON_NAME] - This is a test. Please"
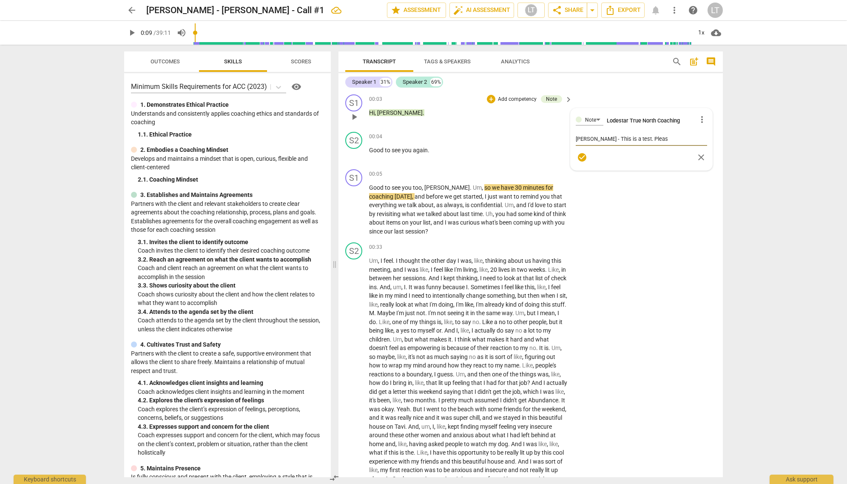
type textarea "[PERSON_NAME] - This is a test. Please"
type textarea "[PERSON_NAME] - This is a test. Please l"
type textarea "[PERSON_NAME] - This is a test. Please le"
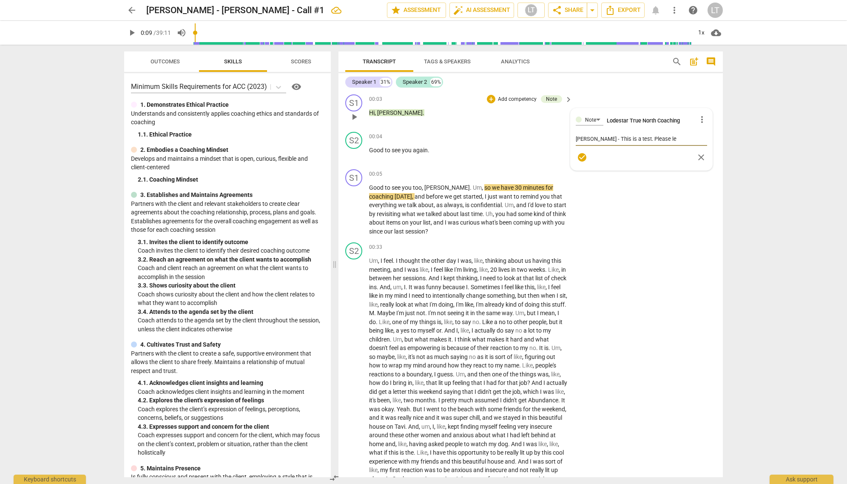
type textarea "[PERSON_NAME] - This is a test. Please let"
type textarea "[PERSON_NAME] - This is a test. Please let m"
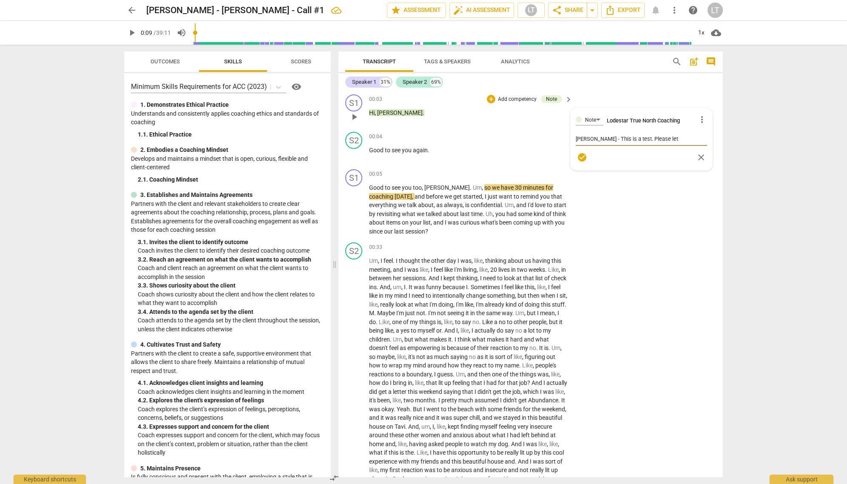
type textarea "[PERSON_NAME] - This is a test. Please let m"
type textarea "[PERSON_NAME] - This is a test. Please let me"
type textarea "[PERSON_NAME] - This is a test. Please let me k"
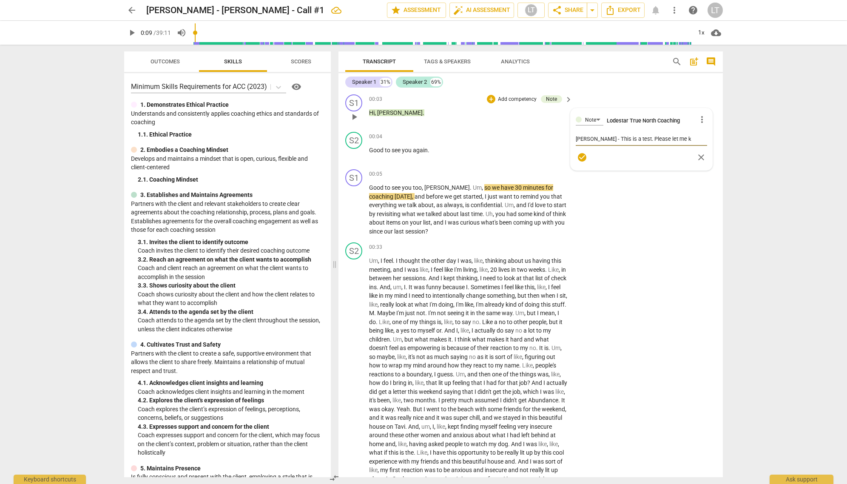
type textarea "[PERSON_NAME] - This is a test. Please let me kn"
type textarea "[PERSON_NAME] - This is a test. Please let me kno"
type textarea "[PERSON_NAME] - This is a test. Please let me know"
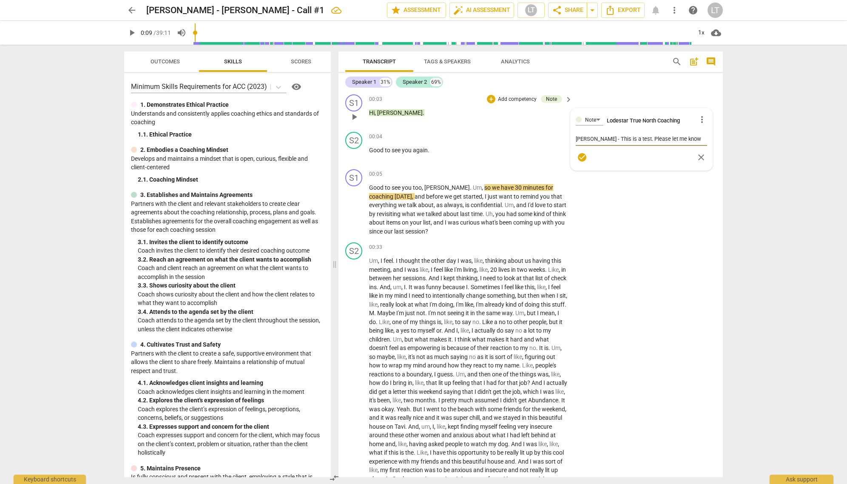
type textarea "[PERSON_NAME] - This is a test. Please let me know"
type textarea "[PERSON_NAME] - This is a test. Please let me know i"
type textarea "[PERSON_NAME] - This is a test. Please let me know if"
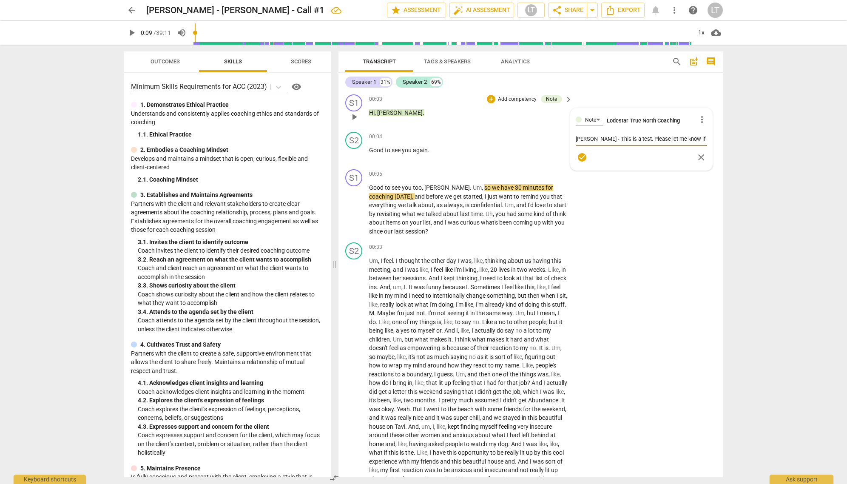
type textarea "[PERSON_NAME] - This is a test. Please let me know if"
type textarea "[PERSON_NAME] - This is a test. Please let me know if y"
type textarea "[PERSON_NAME] - This is a test. Please let me know if yo"
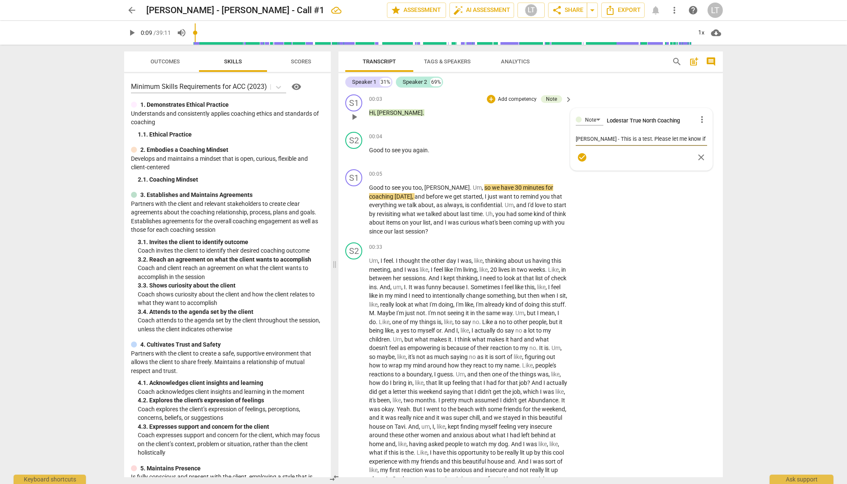
type textarea "[PERSON_NAME] - This is a test. Please let me know if yo"
type textarea "[PERSON_NAME] - This is a test. Please let me know if you"
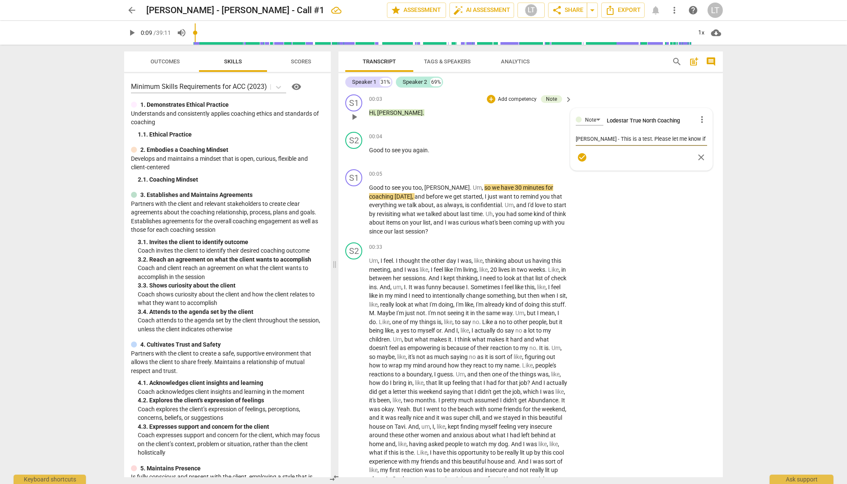
type textarea "[PERSON_NAME] - This is a test. Please let me know if you c"
type textarea "[PERSON_NAME] - This is a test. Please let me know if you ca"
type textarea "[PERSON_NAME] - This is a test. Please let me know if you can"
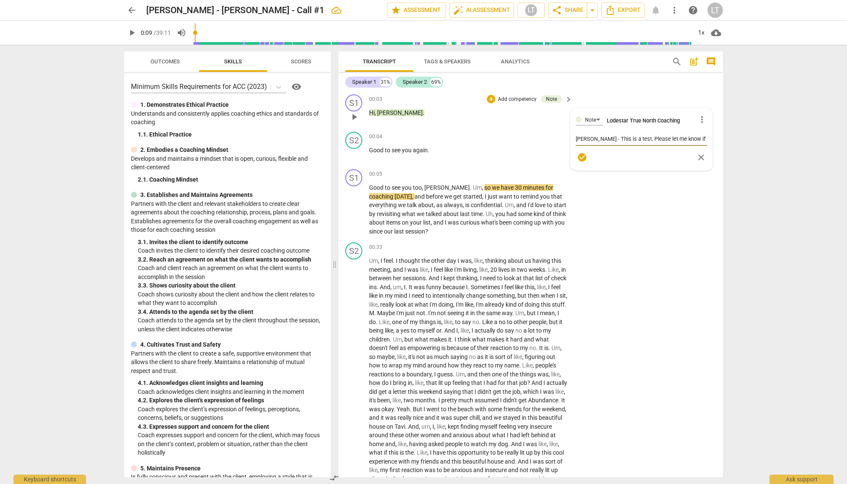
type textarea "[PERSON_NAME] - This is a test. Please let me know if you can"
type textarea "[PERSON_NAME] - This is a test. Please let me know if you can s"
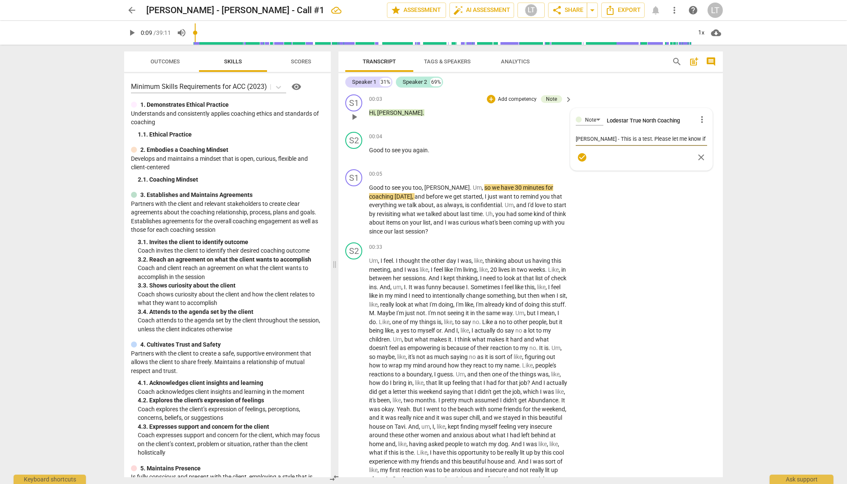
type textarea "[PERSON_NAME] - This is a test. Please let me know if you can se"
type textarea "[PERSON_NAME] - This is a test. Please let me know if you can see"
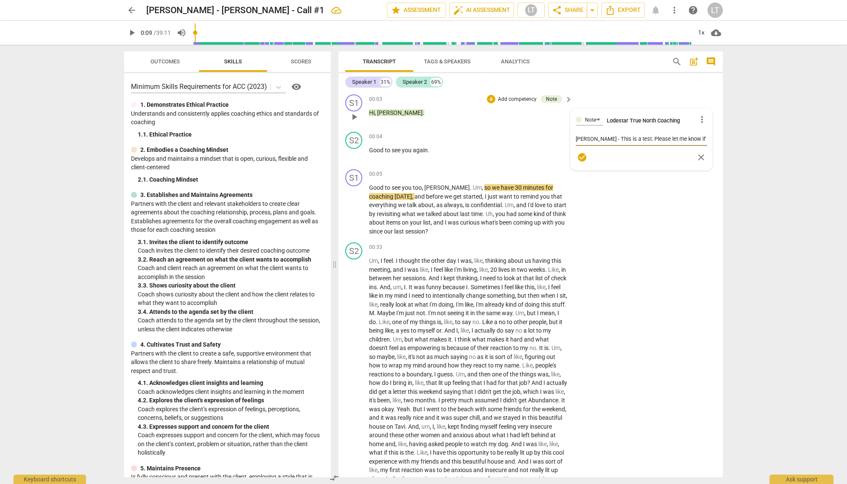
type textarea "[PERSON_NAME] - This is a test. Please let me know if you can see"
type textarea "[PERSON_NAME] - This is a test. Please let me know if you can see t"
type textarea "[PERSON_NAME] - This is a test. Please let me know if you can see th"
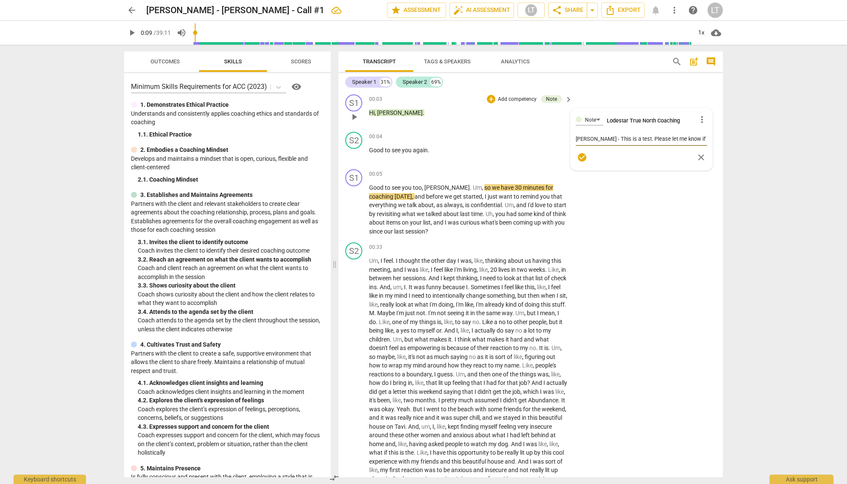
type textarea "[PERSON_NAME] - This is a test. Please let me know if you can see thi"
type textarea "[PERSON_NAME] - This is a test. Please let me know if you can see this"
type textarea "[PERSON_NAME] - This is a test. Please let me know if you can see this c"
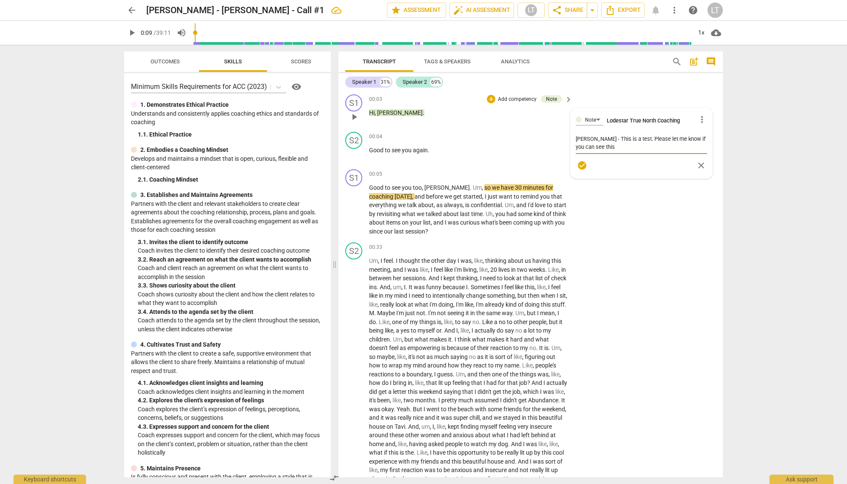
type textarea "[PERSON_NAME] - This is a test. Please let me know if you can see this c"
type textarea "[PERSON_NAME] - This is a test. Please let me know if you can see this co"
type textarea "[PERSON_NAME] - This is a test. Please let me know if you can see this com"
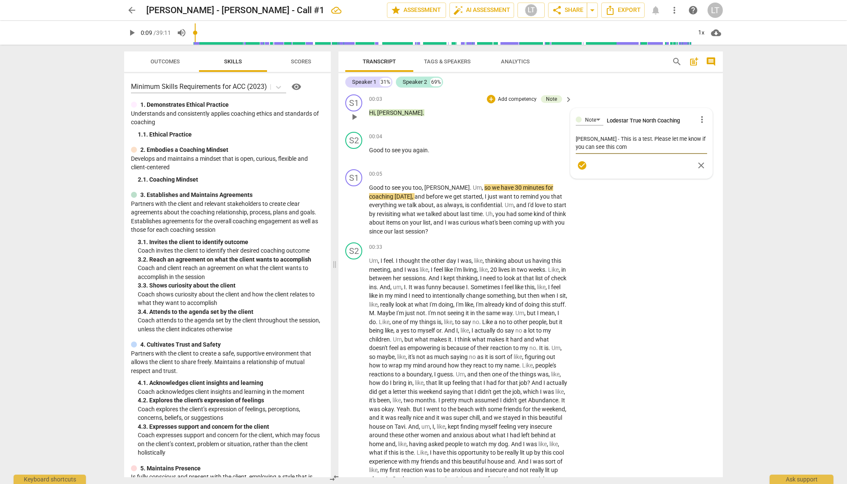
type textarea "[PERSON_NAME] - This is a test. Please let me know if you can see this comm"
type textarea "[PERSON_NAME] - This is a test. Please let me know if you can see this comme"
type textarea "[PERSON_NAME] - This is a test. Please let me know if you can see this commen"
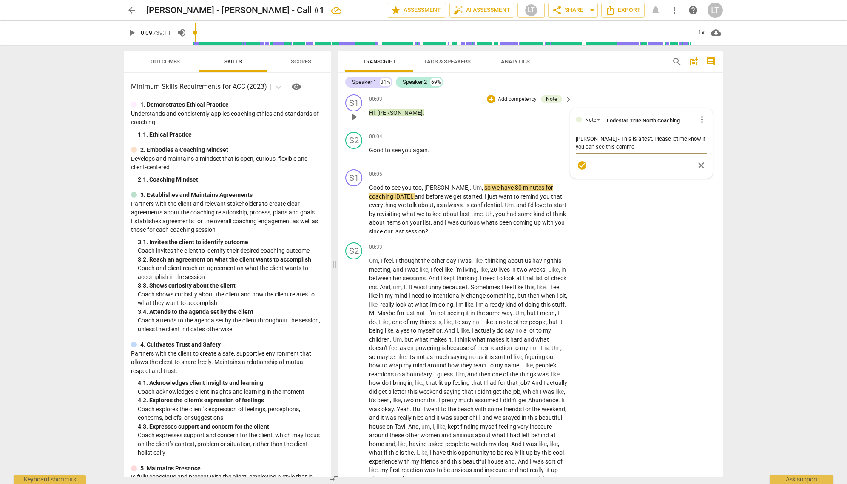
type textarea "[PERSON_NAME] - This is a test. Please let me know if you can see this commen"
type textarea "[PERSON_NAME] - This is a test. Please let me know if you can see this comment"
type textarea "[PERSON_NAME] - This is a test. Please let me know if you can see this comment."
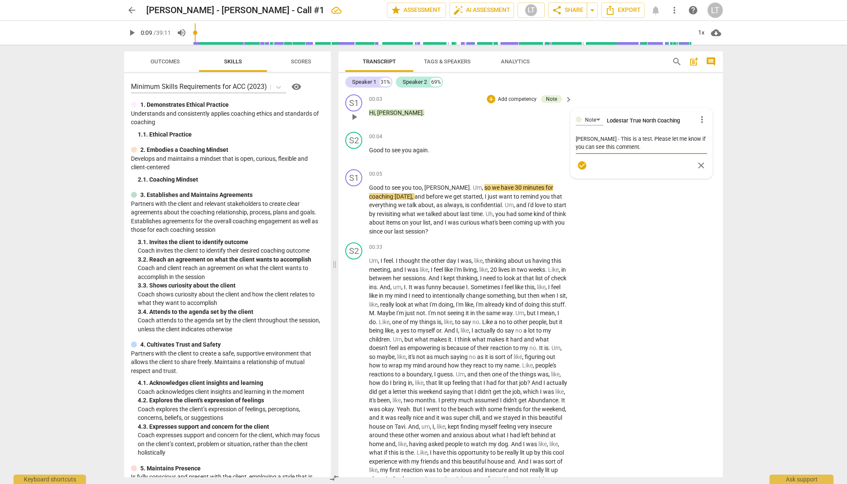
type textarea "[PERSON_NAME] - This is a test. Please let me know if you can see this comment."
type textarea "[PERSON_NAME] - This is a test. Please let me know if you can see this comment.…"
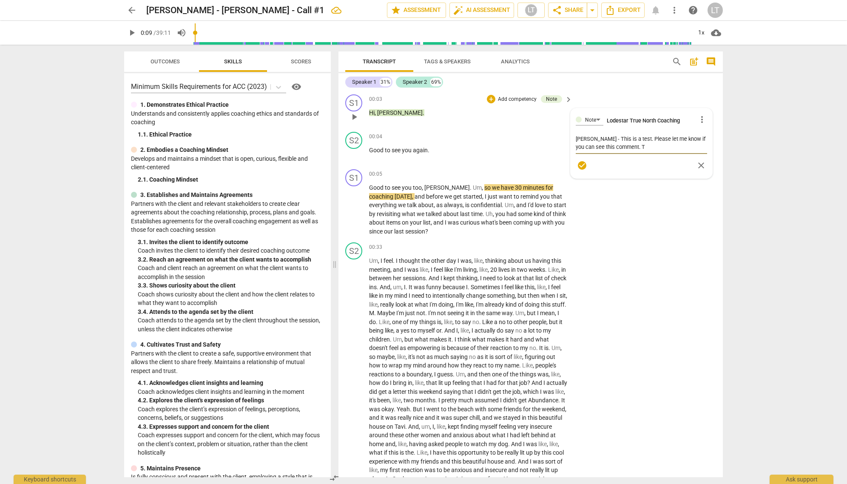
type textarea "[PERSON_NAME] - This is a test. Please let me know if you can see this comment.…"
click at [578, 168] on span "check_circle" at bounding box center [582, 165] width 10 height 10
